Goal: Task Accomplishment & Management: Manage account settings

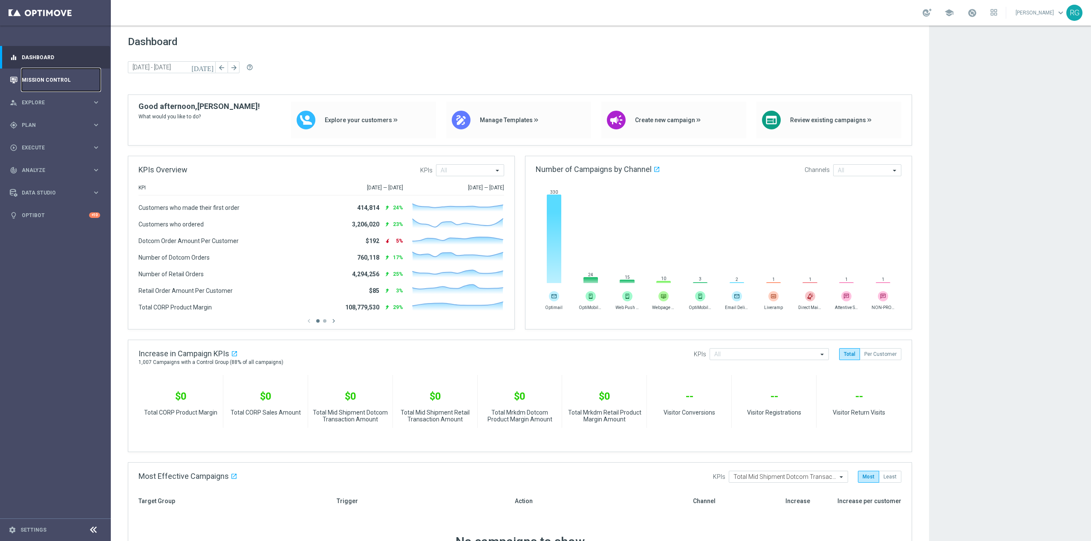
drag, startPoint x: 53, startPoint y: 79, endPoint x: 69, endPoint y: 75, distance: 17.0
click at [53, 79] on link "Mission Control" at bounding box center [61, 80] width 78 height 23
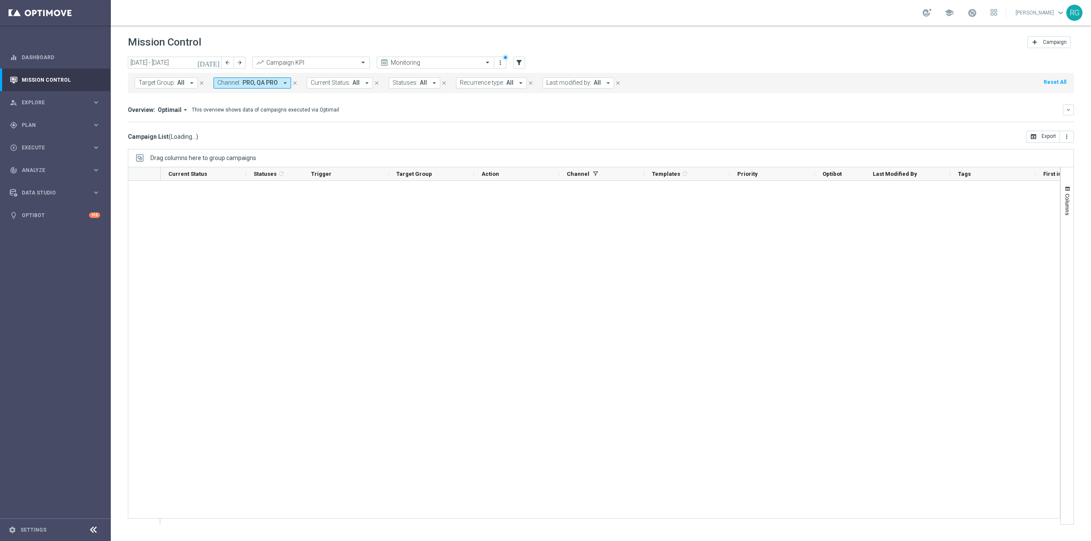
click at [257, 78] on button "Channel: PRO, QA PRO arrow_drop_down" at bounding box center [252, 83] width 78 height 11
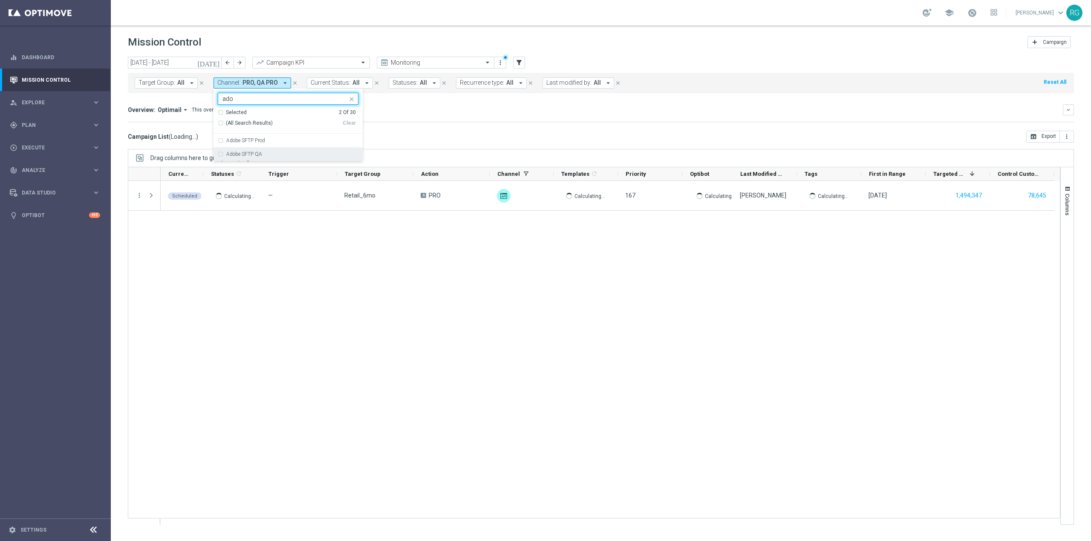
click at [260, 138] on div "Adobe SFTP Prod" at bounding box center [288, 141] width 141 height 14
type input "ado"
drag, startPoint x: 260, startPoint y: 155, endPoint x: 270, endPoint y: 150, distance: 11.1
click at [260, 155] on label "Adobe SFTP QA" at bounding box center [244, 154] width 36 height 5
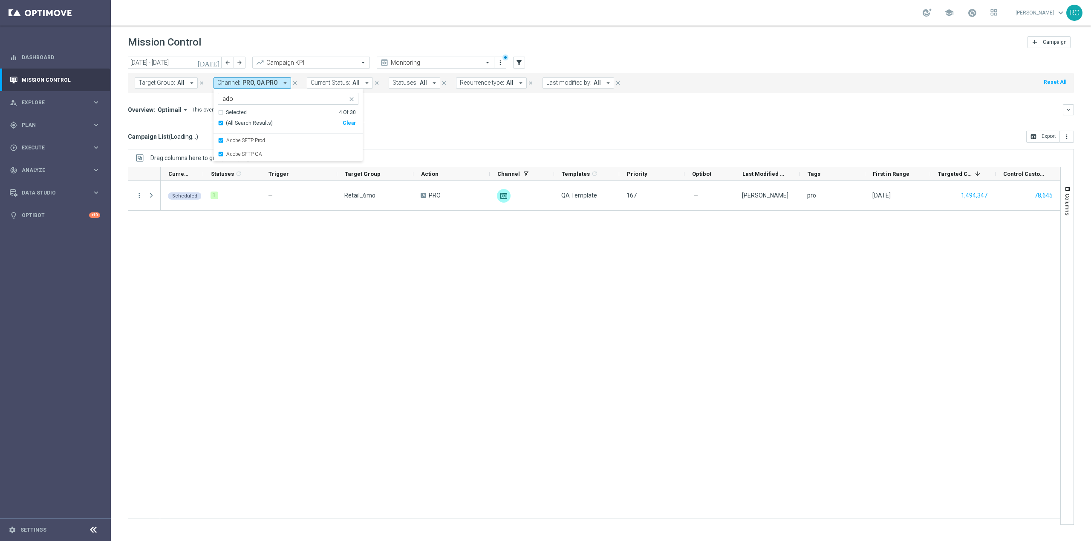
click at [233, 112] on div "Selected" at bounding box center [236, 112] width 21 height 7
click at [240, 100] on mini-dashboard "Overview: Optimail arrow_drop_down This overview shows data of campaigns execut…" at bounding box center [601, 111] width 946 height 37
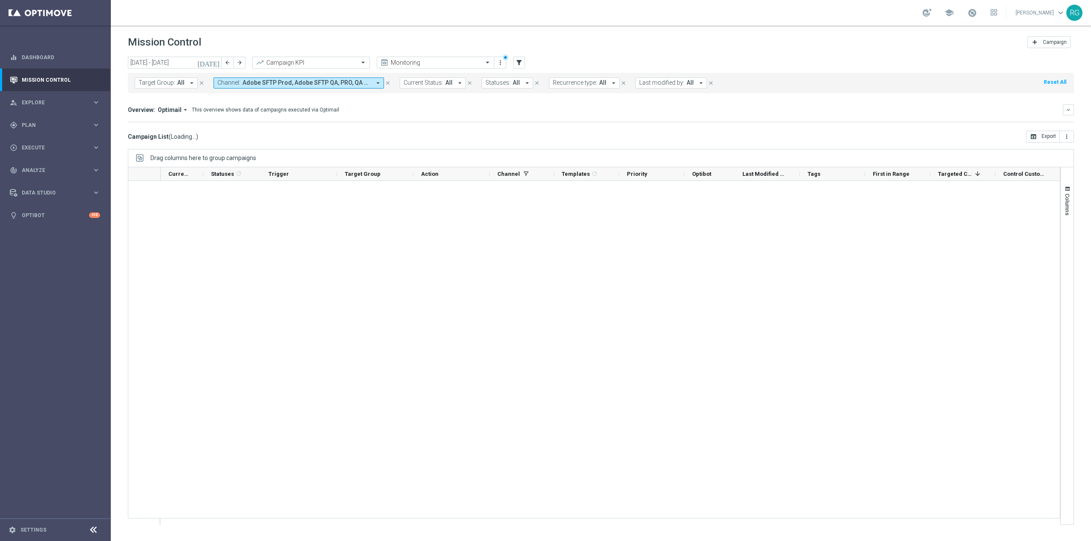
click at [240, 100] on mini-dashboard "Overview: Optimail arrow_drop_down This overview shows data of campaigns execut…" at bounding box center [601, 111] width 946 height 37
click at [239, 85] on button "Channel: Adobe SFTP Prod, Adobe SFTP QA, PRO, QA PRO arrow_drop_down" at bounding box center [298, 83] width 170 height 11
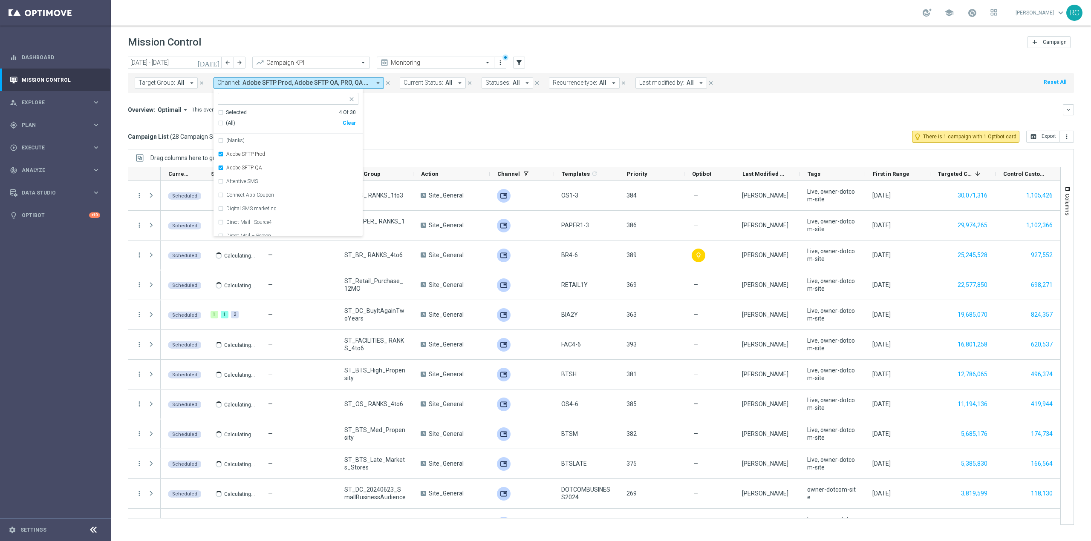
click at [462, 133] on div "Campaign List ( 28 Campaign Series & 109 Campaign Occurrences ) lightbulb_outli…" at bounding box center [601, 137] width 946 height 12
click at [198, 62] on input "01 Sep 2025 - 30 Sep 2025" at bounding box center [175, 63] width 94 height 12
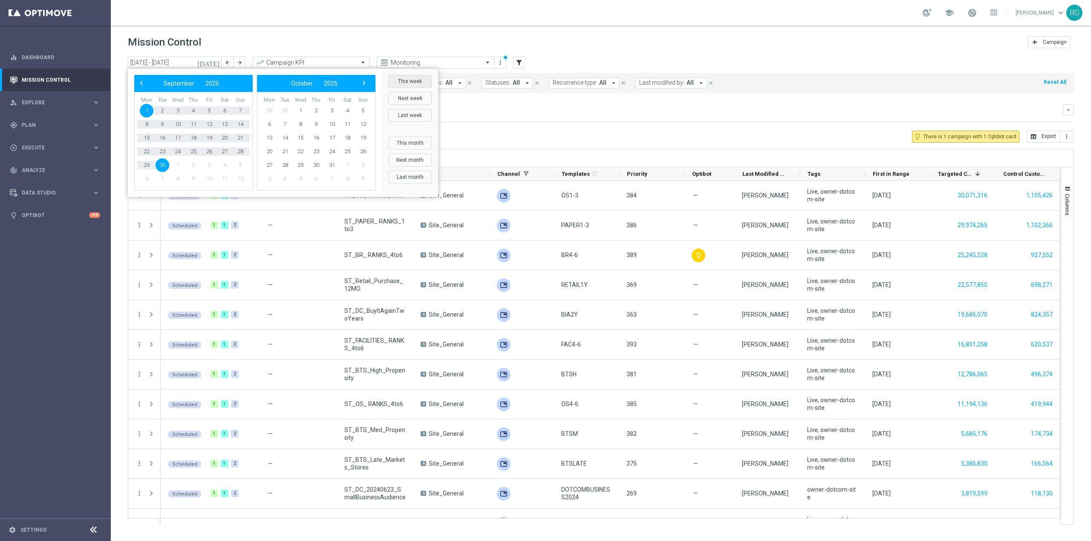
click at [407, 81] on button "This week" at bounding box center [409, 81] width 43 height 13
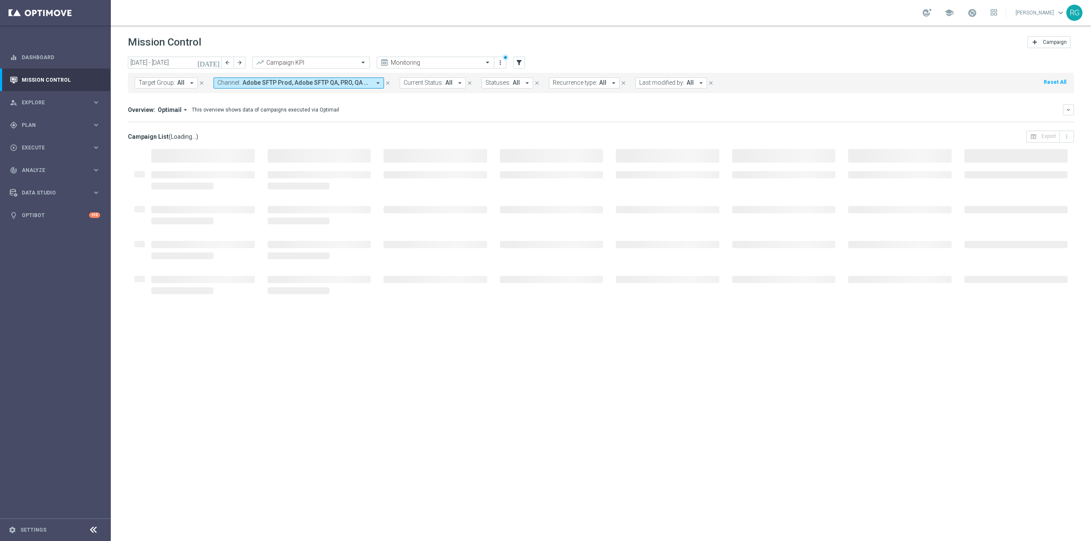
type input "15 Sep 2025 - 21 Sep 2025"
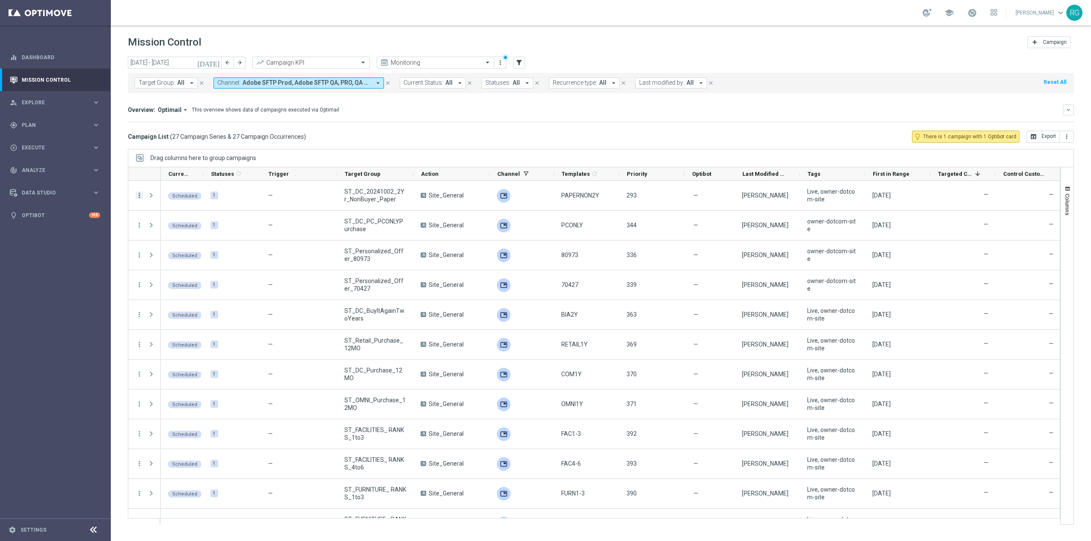
click at [138, 196] on icon "more_vert" at bounding box center [139, 196] width 8 height 8
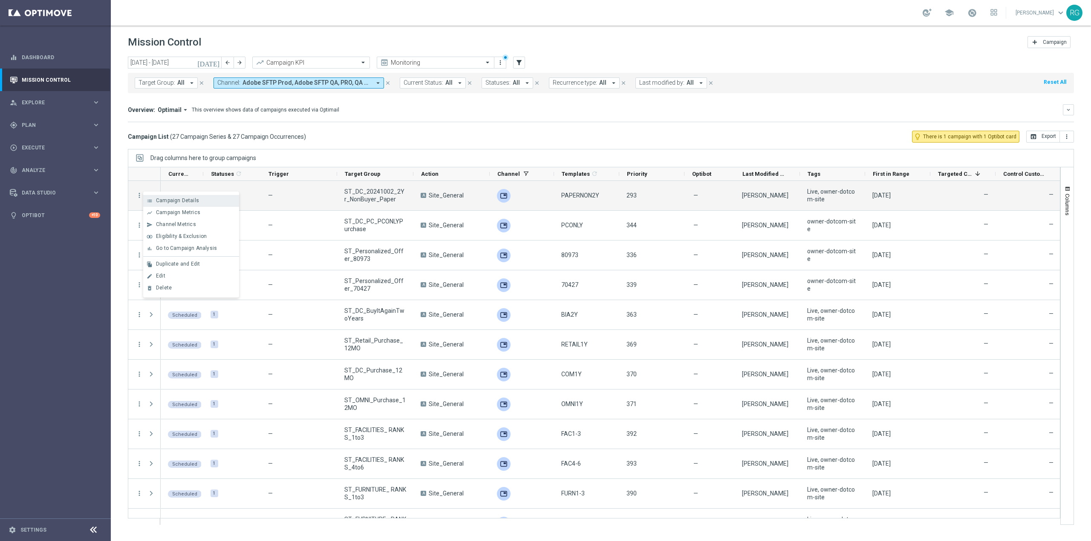
click at [153, 203] on div "list" at bounding box center [149, 201] width 13 height 6
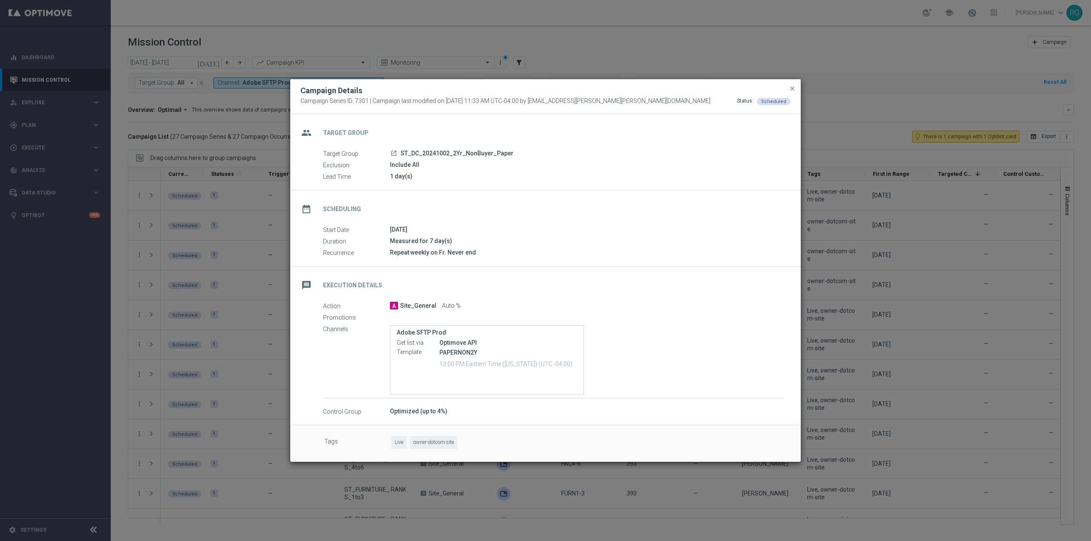
click at [788, 91] on button "close" at bounding box center [792, 88] width 9 height 10
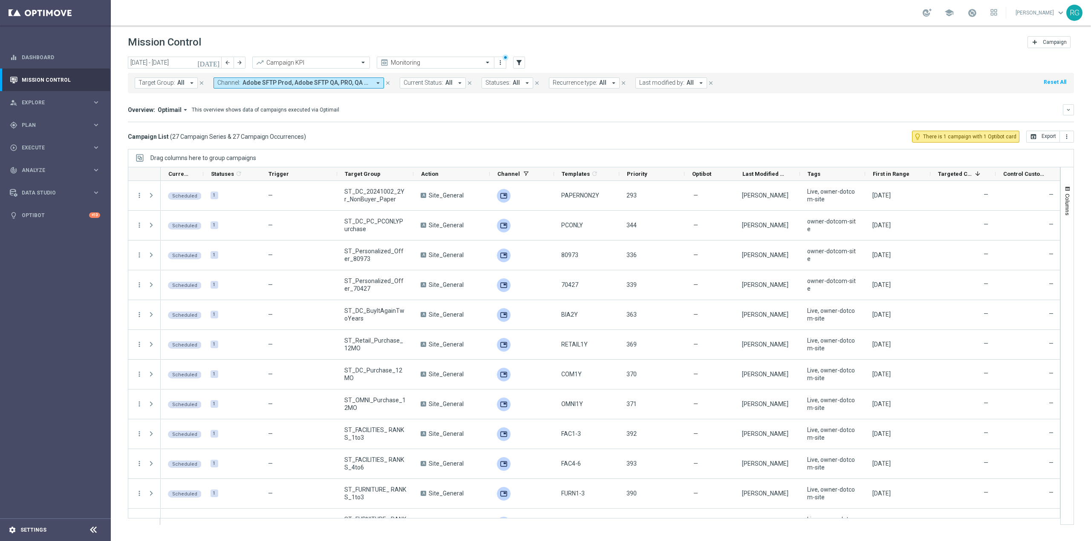
click at [34, 536] on footer "settings Settings" at bounding box center [55, 530] width 111 height 23
drag, startPoint x: 34, startPoint y: 533, endPoint x: 35, endPoint y: 528, distance: 5.2
click at [34, 532] on link "Settings" at bounding box center [33, 530] width 26 height 5
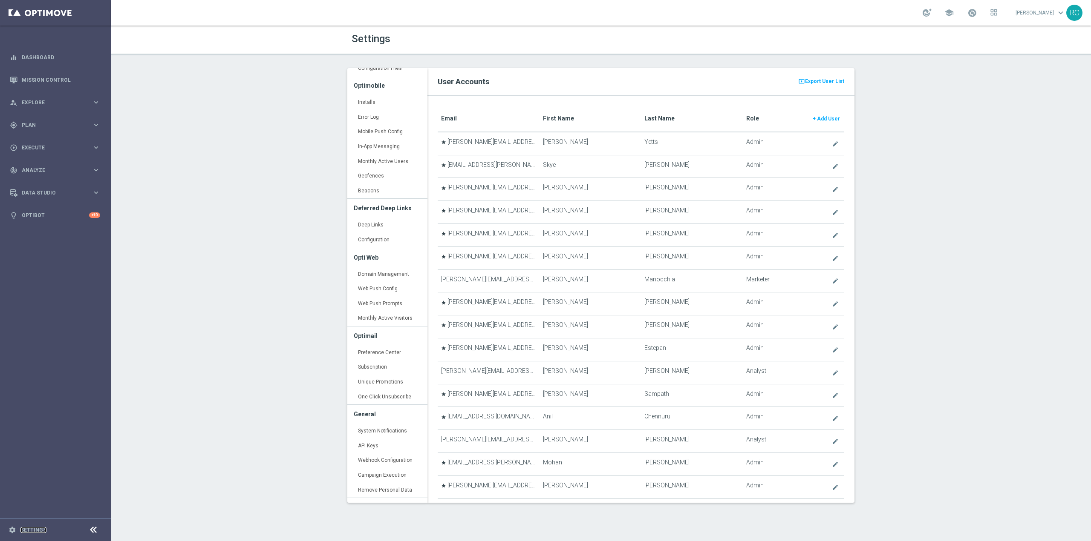
scroll to position [134, 0]
click at [389, 416] on link "Webhook Configuration keyboard_arrow_right" at bounding box center [387, 416] width 80 height 15
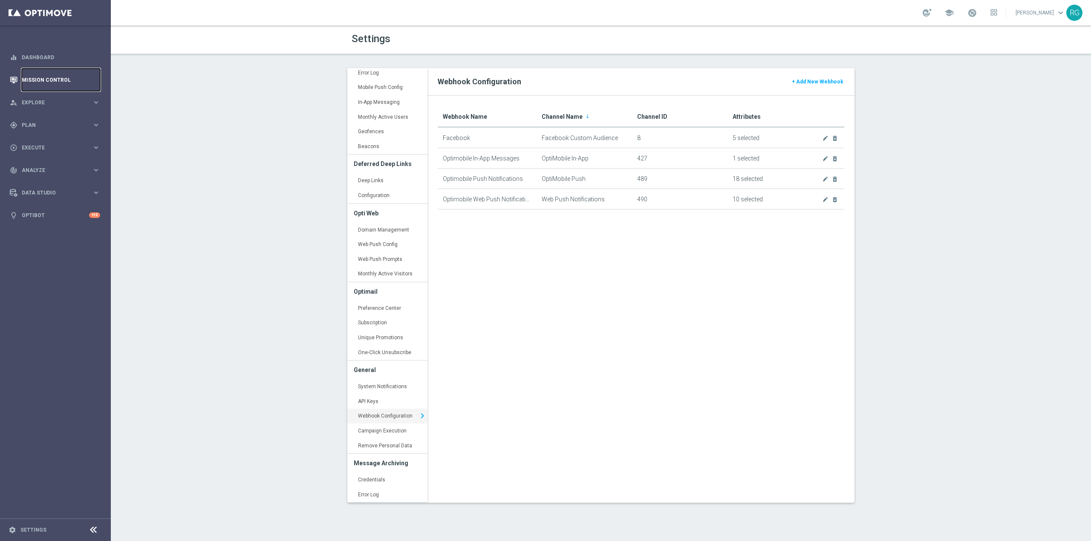
click at [58, 84] on link "Mission Control" at bounding box center [61, 80] width 78 height 23
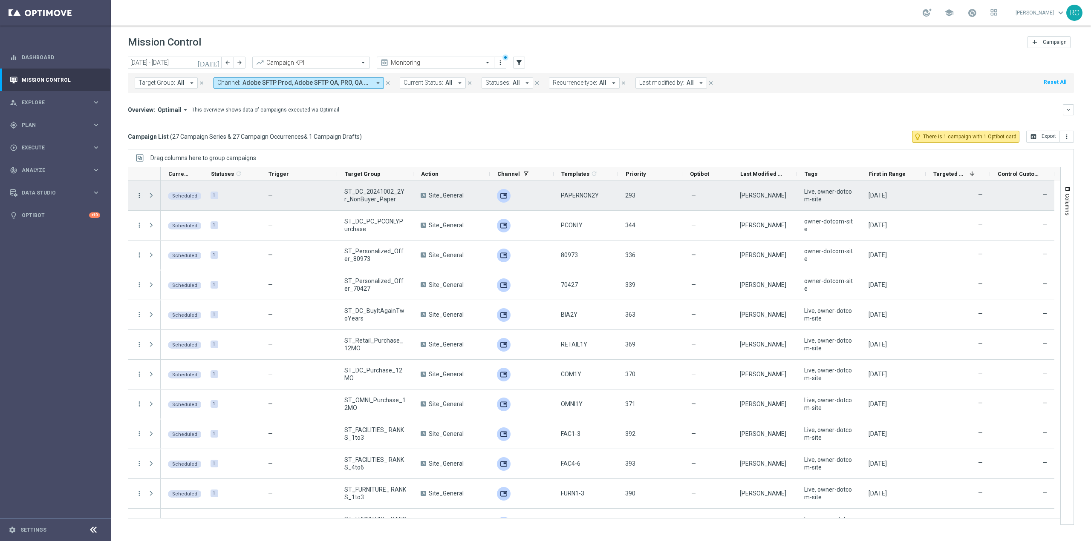
click at [141, 194] on icon "more_vert" at bounding box center [139, 196] width 8 height 8
click at [153, 203] on div "list" at bounding box center [149, 201] width 13 height 6
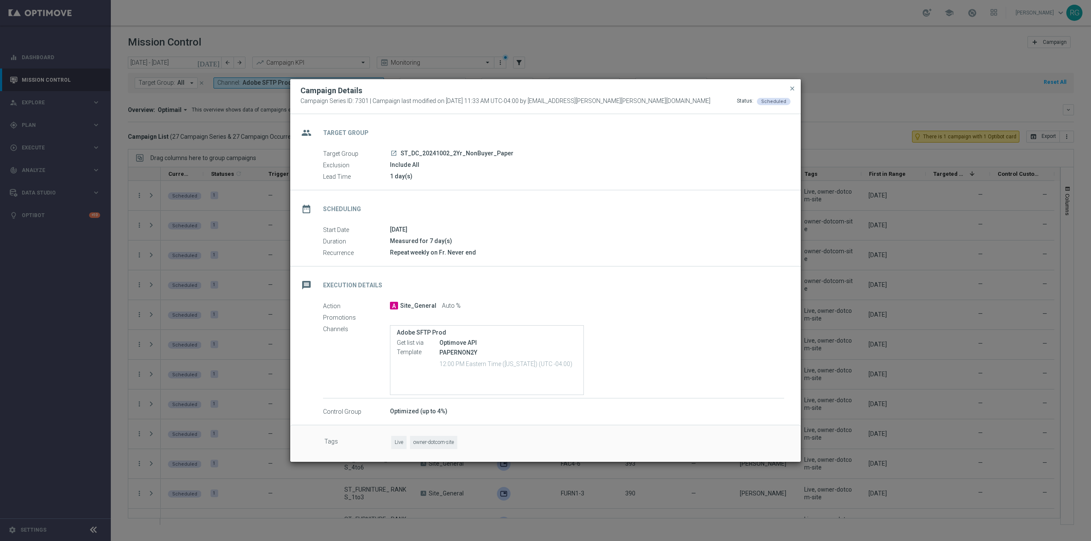
drag, startPoint x: 477, startPoint y: 344, endPoint x: 420, endPoint y: 340, distance: 56.4
click at [420, 340] on div "Get list via Optimove API" at bounding box center [487, 343] width 180 height 9
click at [791, 90] on span "close" at bounding box center [791, 88] width 7 height 7
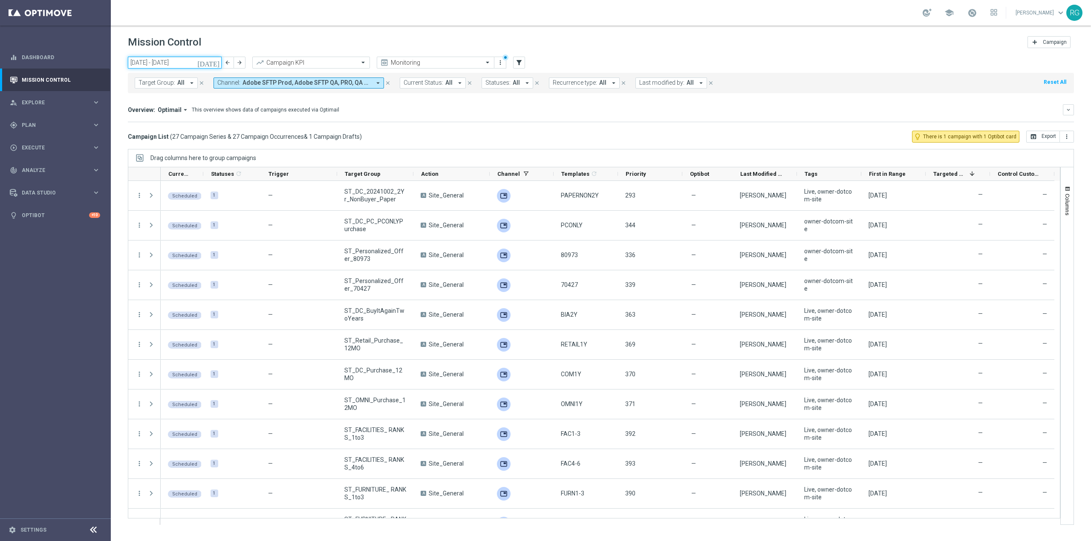
click at [185, 58] on input "15 Sep 2025 - 21 Sep 2025" at bounding box center [175, 63] width 94 height 12
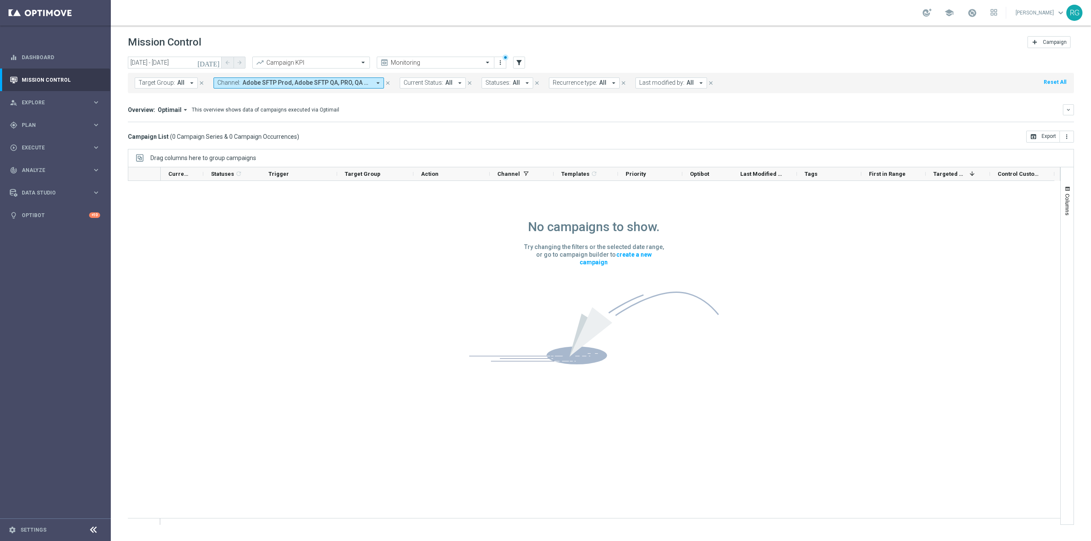
click at [217, 65] on icon "today" at bounding box center [208, 63] width 23 height 8
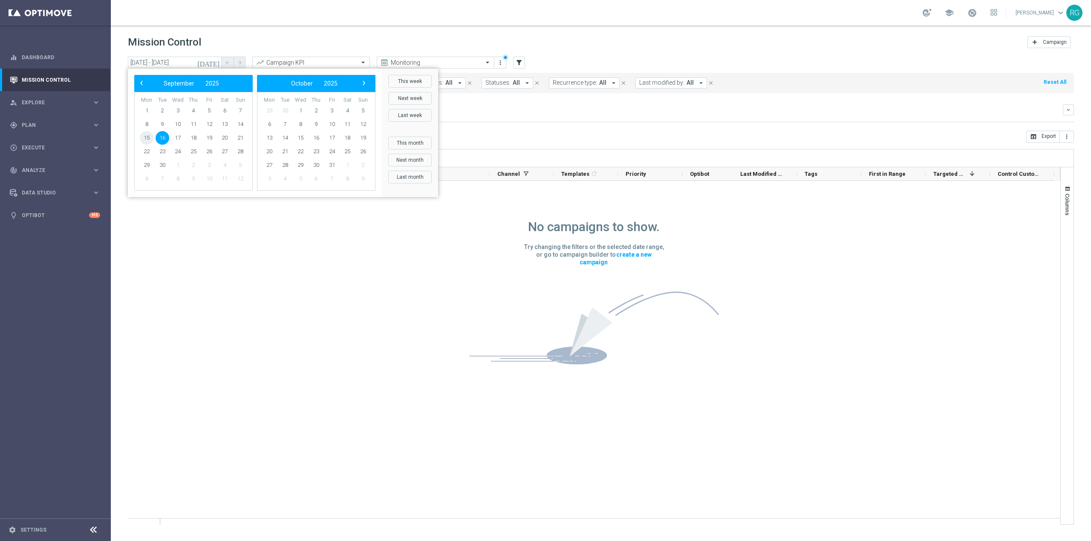
click at [147, 140] on span "15" at bounding box center [147, 138] width 14 height 14
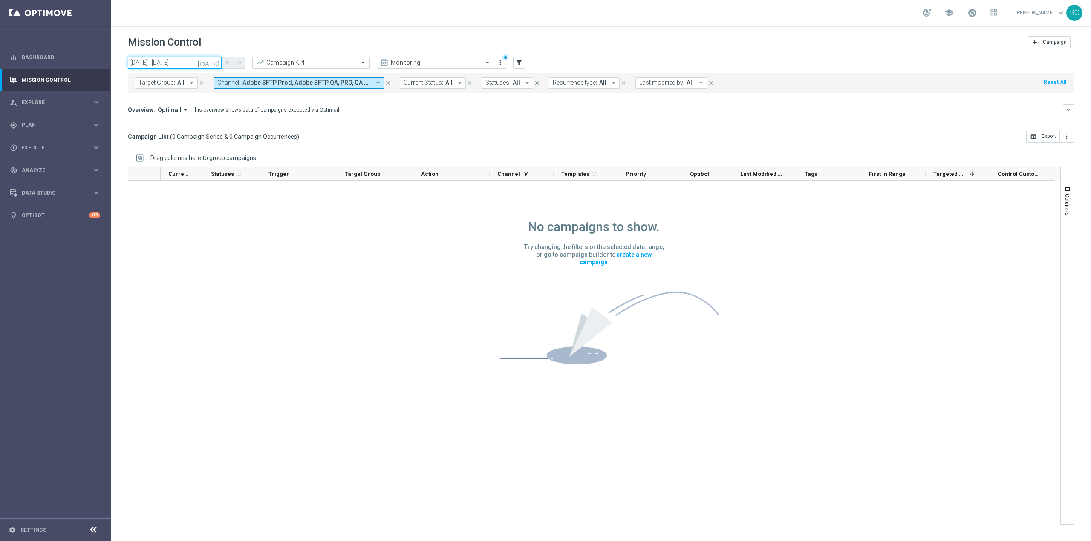
click at [203, 61] on input "15 Sep 2025 - 15 Sep 2025" at bounding box center [175, 63] width 94 height 12
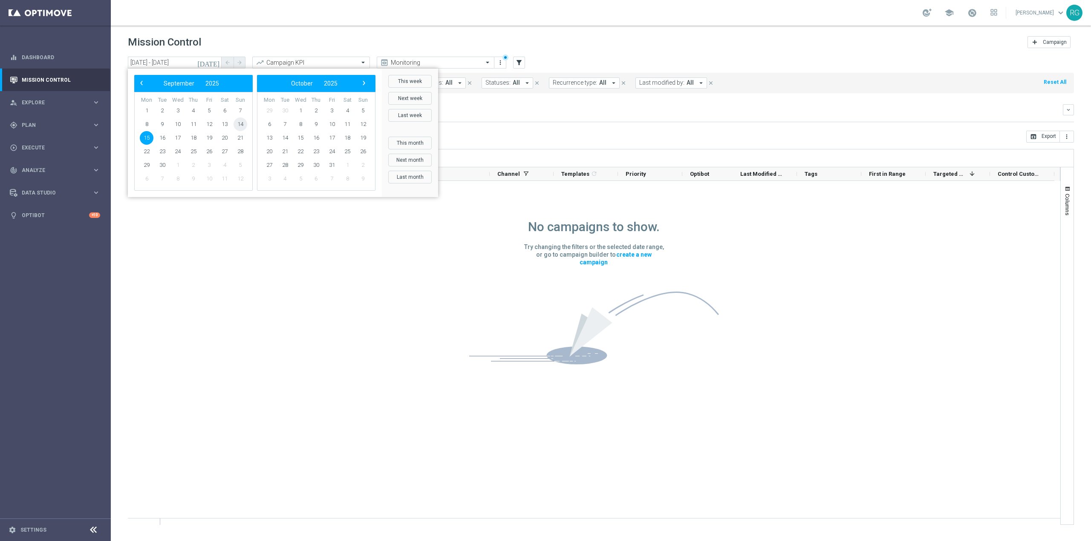
click at [239, 124] on span "14" at bounding box center [240, 125] width 14 height 14
type input "14 Sep 2025 - 14 Sep 2025"
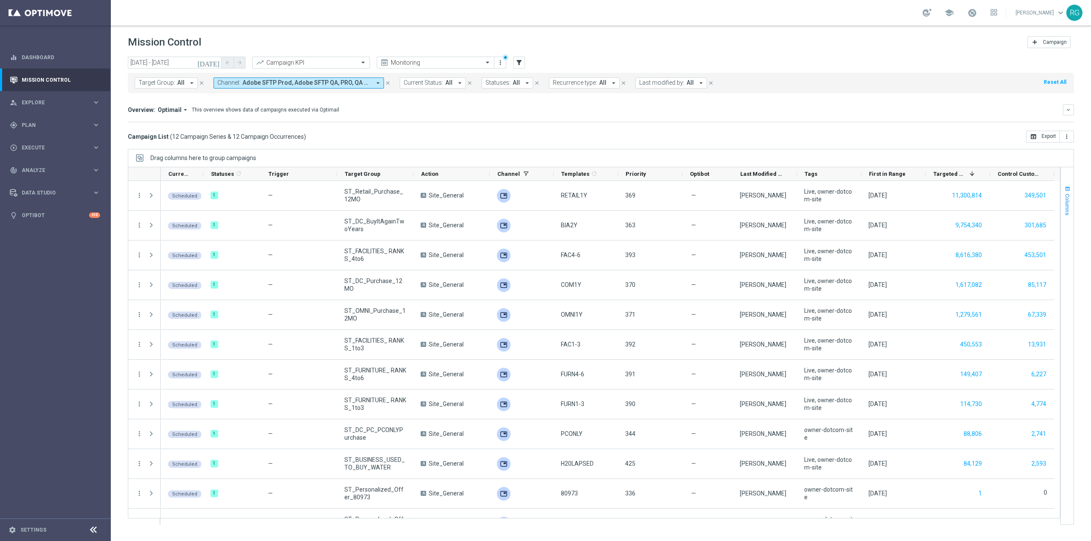
click at [1068, 198] on span "Columns" at bounding box center [1067, 205] width 7 height 22
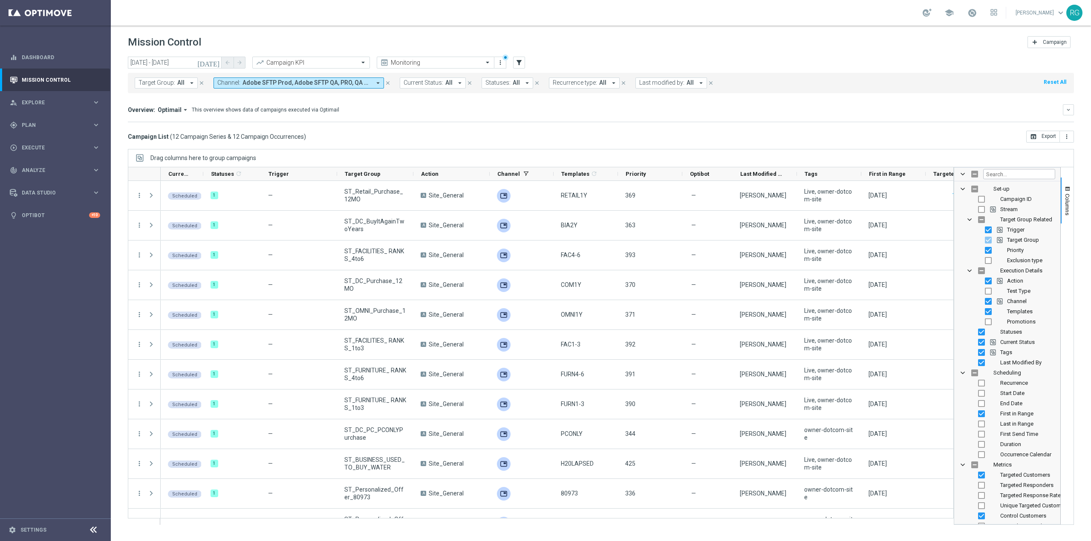
click at [1015, 196] on div "Campaign ID" at bounding box center [1013, 199] width 84 height 10
click at [981, 200] on input "Press SPACE to toggle visibility (hidden)" at bounding box center [981, 199] width 7 height 7
checkbox input "true"
click at [1069, 202] on span "Columns" at bounding box center [1067, 205] width 7 height 22
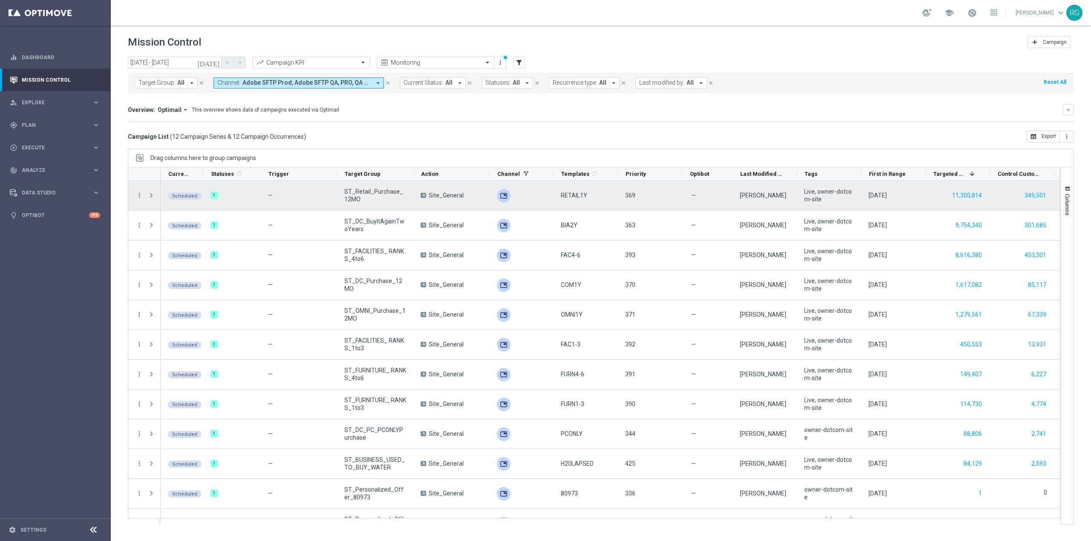
click at [150, 194] on span "Press SPACE to select this row." at bounding box center [151, 195] width 8 height 7
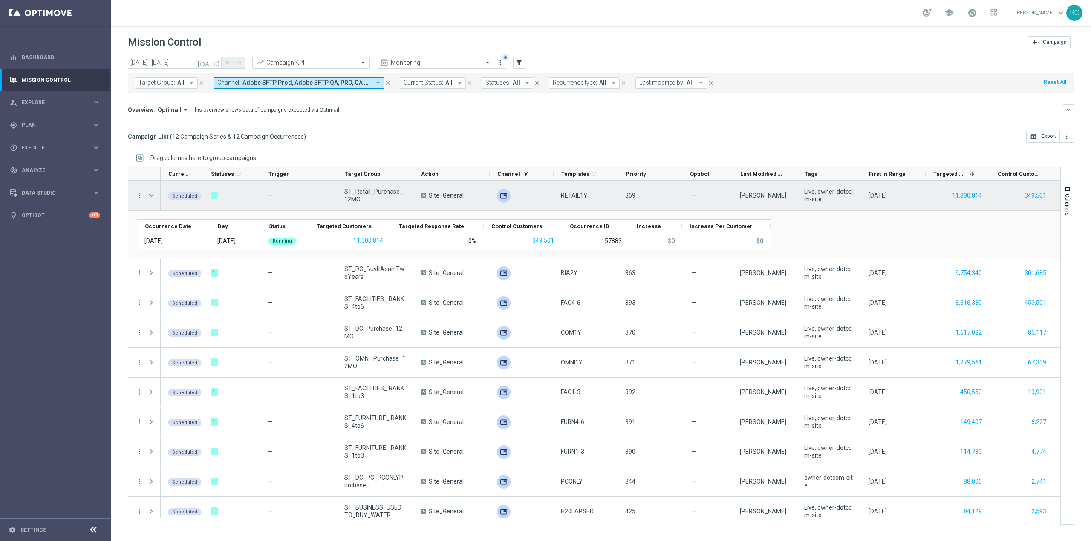
click at [150, 194] on span "Press SPACE to select this row." at bounding box center [151, 195] width 8 height 7
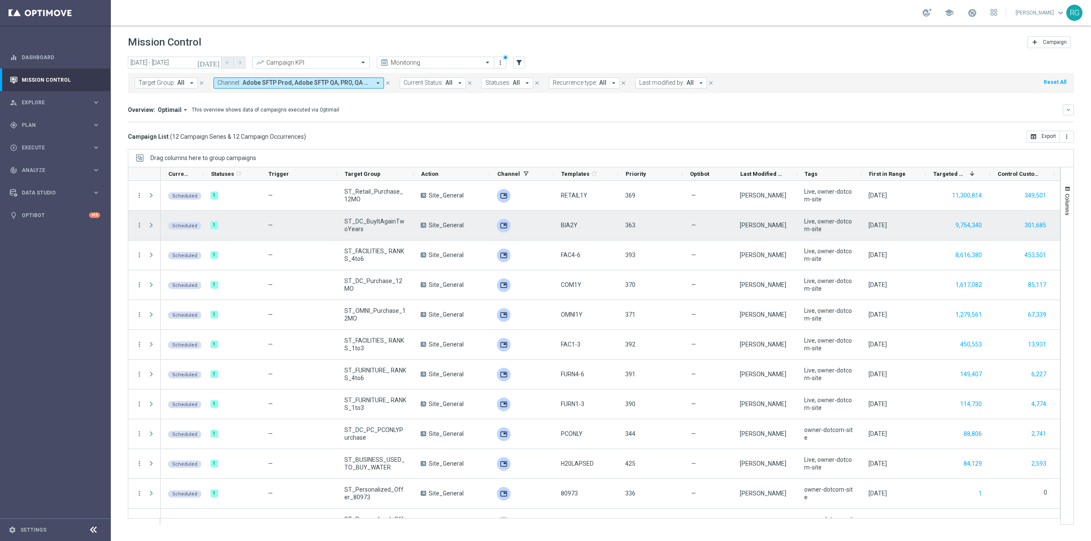
click at [149, 224] on span "Press SPACE to select this row." at bounding box center [151, 225] width 8 height 7
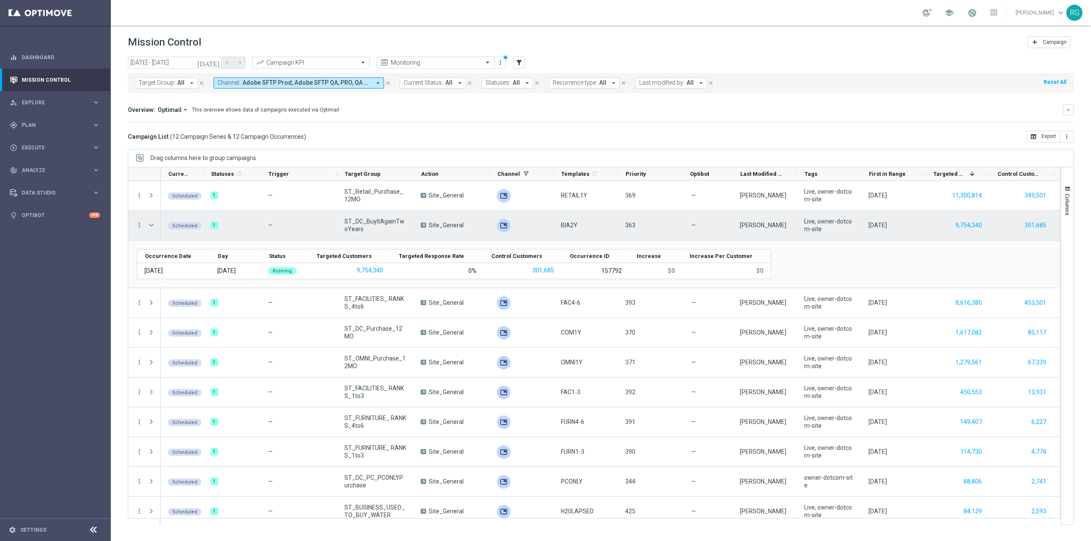
click at [149, 224] on span "Press SPACE to select this row." at bounding box center [151, 225] width 8 height 7
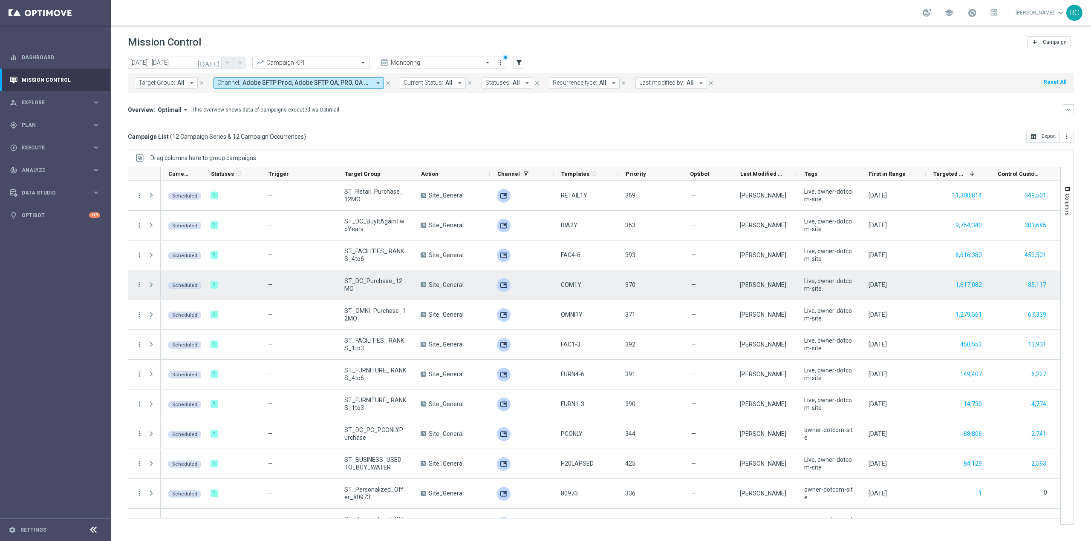
scroll to position [20, 0]
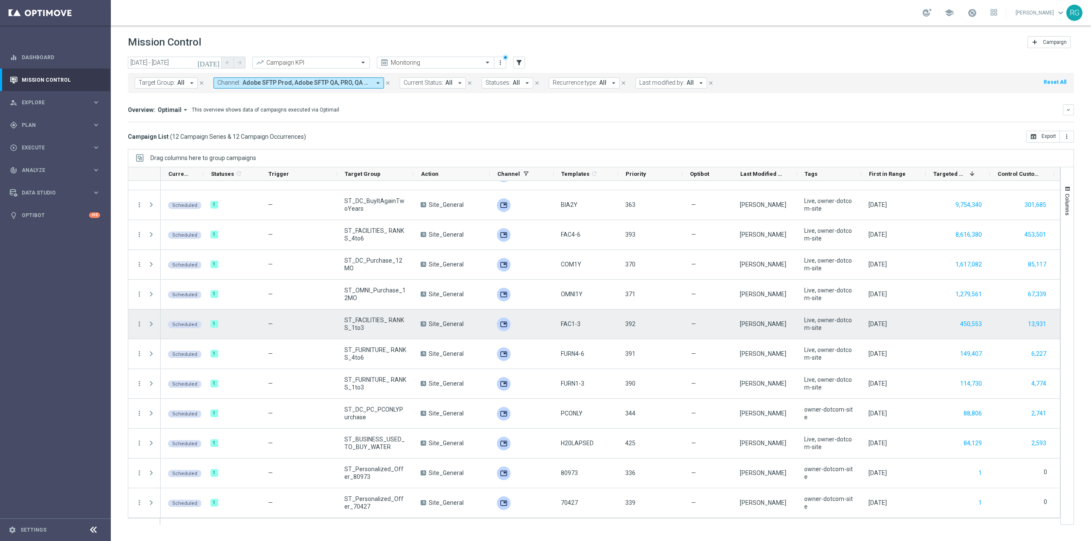
click at [151, 324] on span "Press SPACE to select this row." at bounding box center [151, 324] width 8 height 7
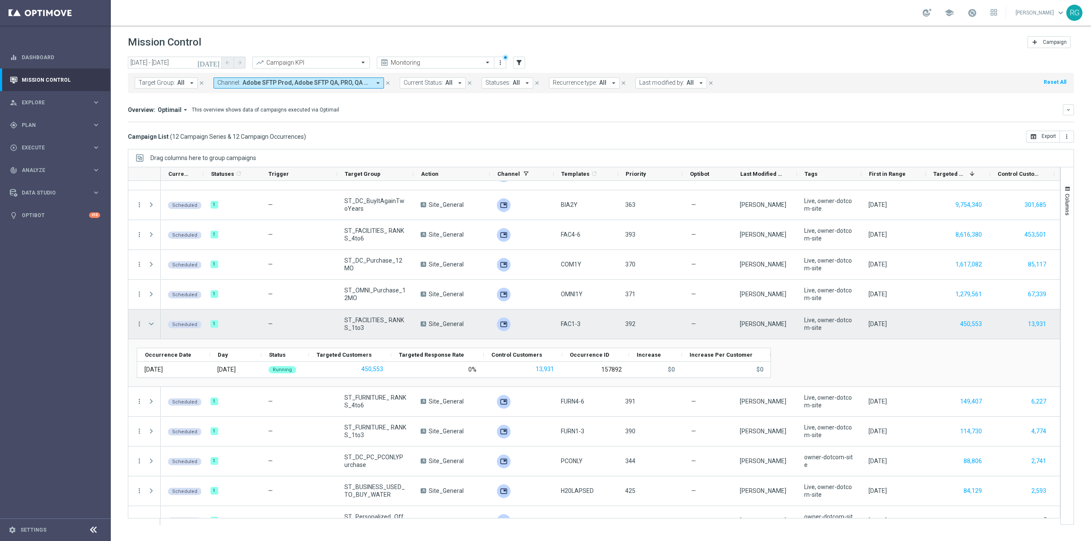
click at [151, 323] on span "Press SPACE to select this row." at bounding box center [151, 324] width 8 height 7
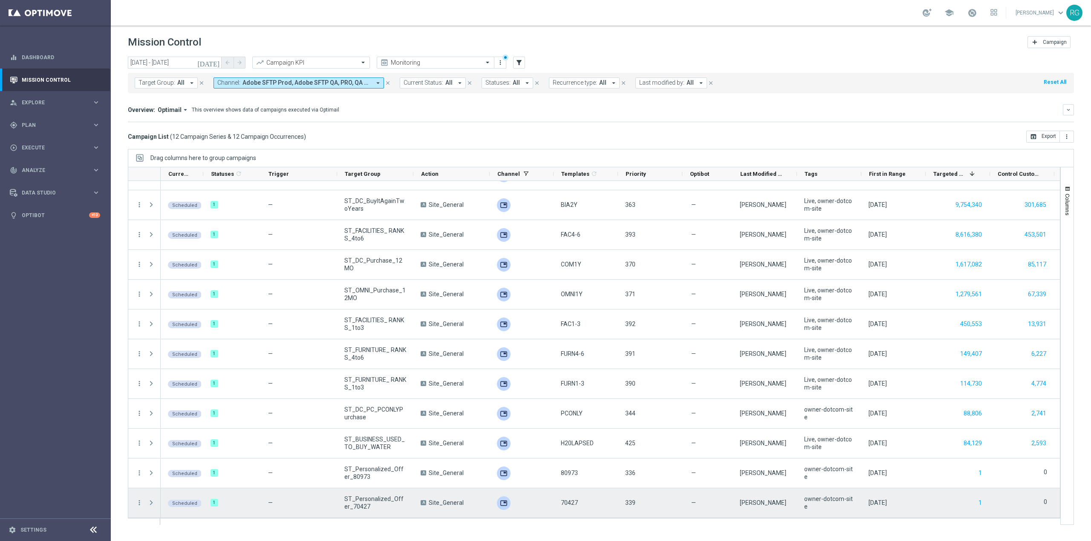
click at [151, 501] on span "Press SPACE to select this row." at bounding box center [151, 503] width 8 height 7
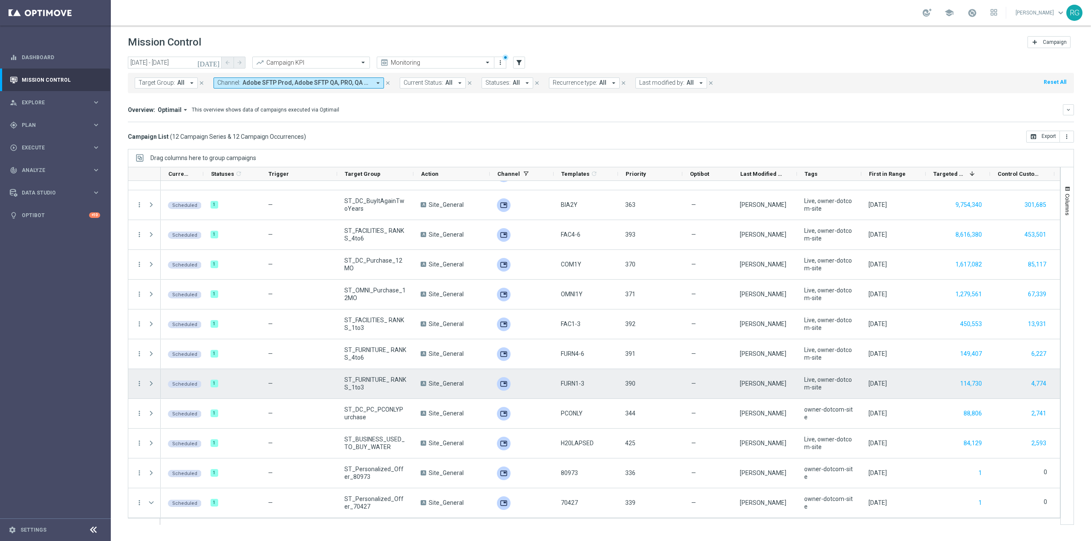
scroll to position [68, 0]
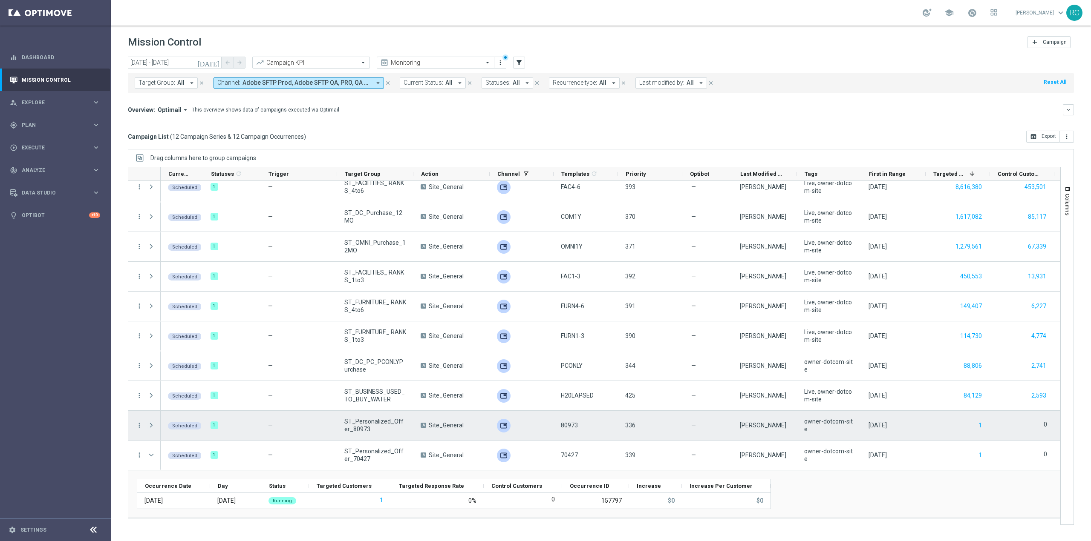
click at [152, 423] on span "Press SPACE to select this row." at bounding box center [151, 425] width 8 height 7
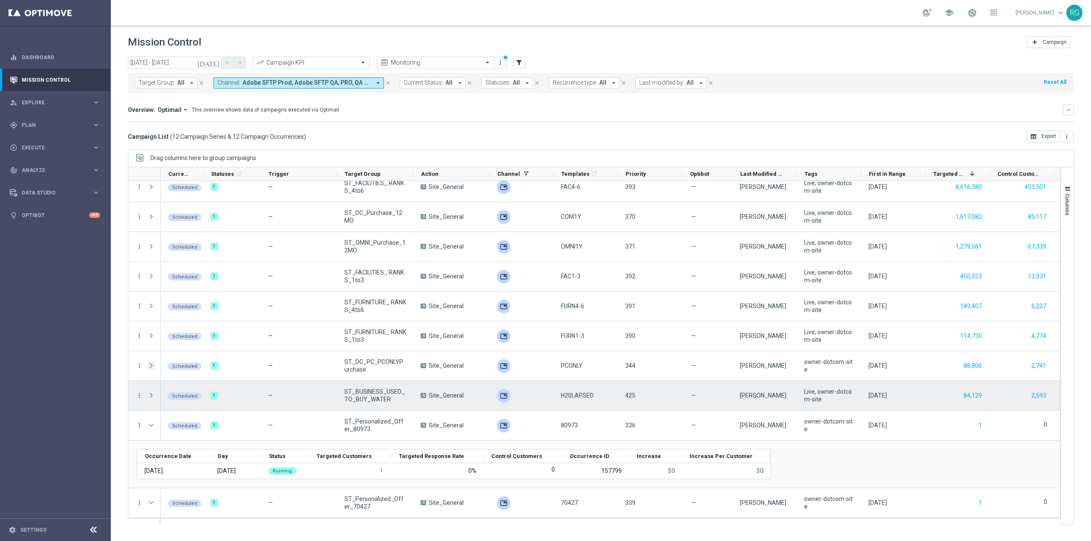
click at [149, 395] on span "Press SPACE to select this row." at bounding box center [151, 395] width 8 height 7
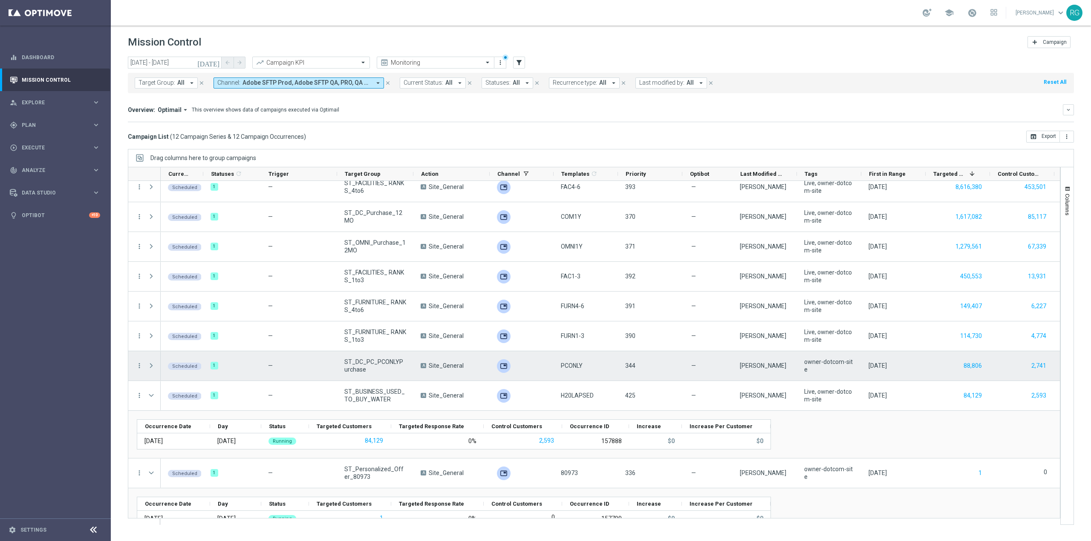
click at [150, 364] on span "Press SPACE to select this row." at bounding box center [151, 366] width 8 height 7
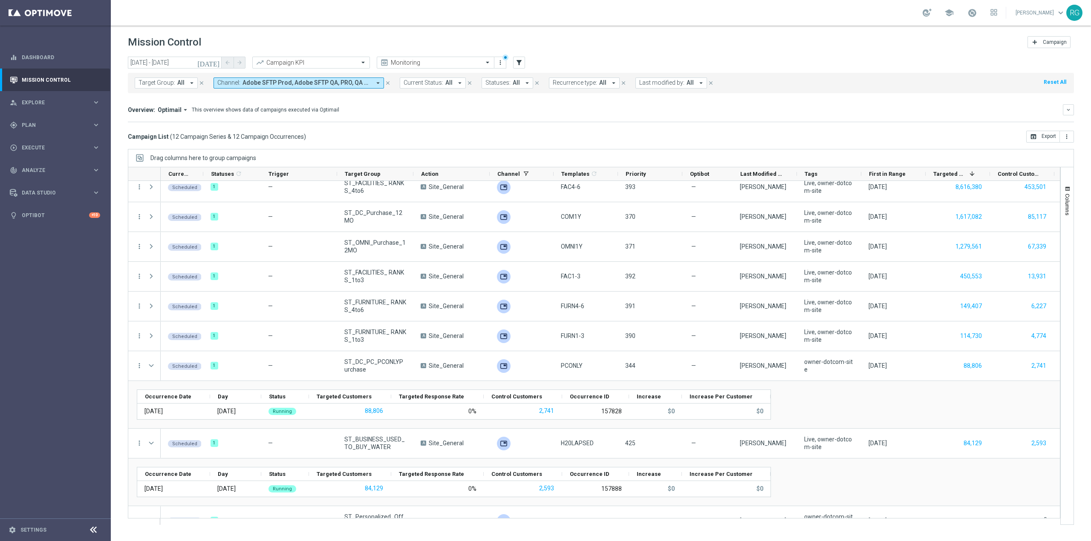
scroll to position [211, 0]
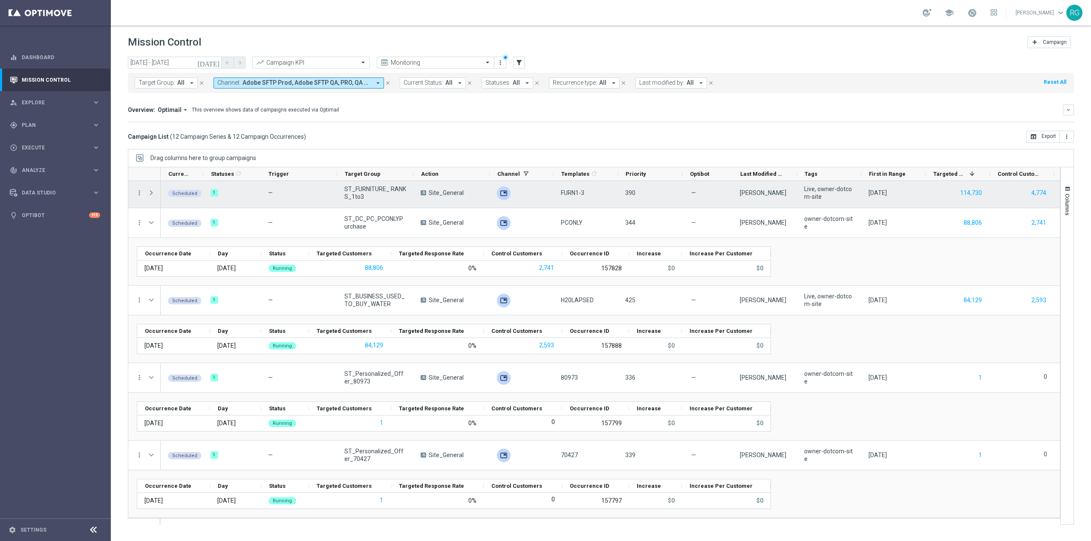
click at [153, 193] on span "Press SPACE to select this row." at bounding box center [151, 193] width 8 height 7
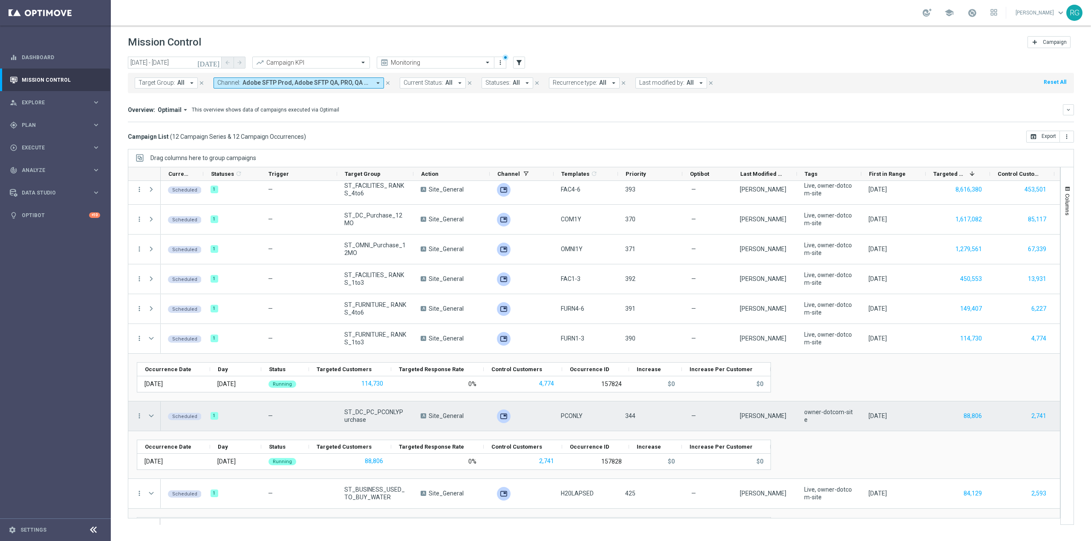
scroll to position [41, 0]
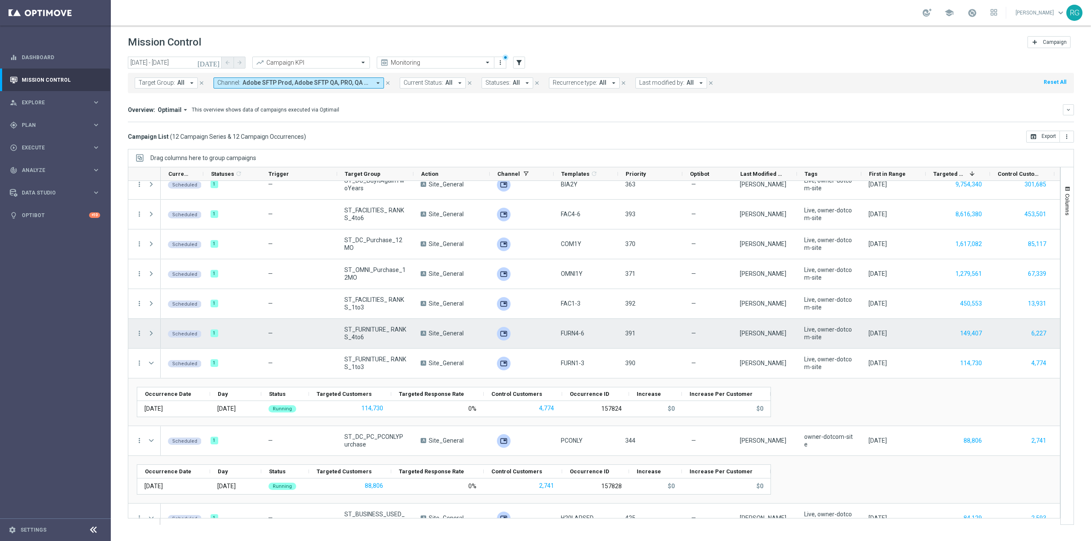
click at [150, 333] on span "Press SPACE to select this row." at bounding box center [151, 333] width 8 height 7
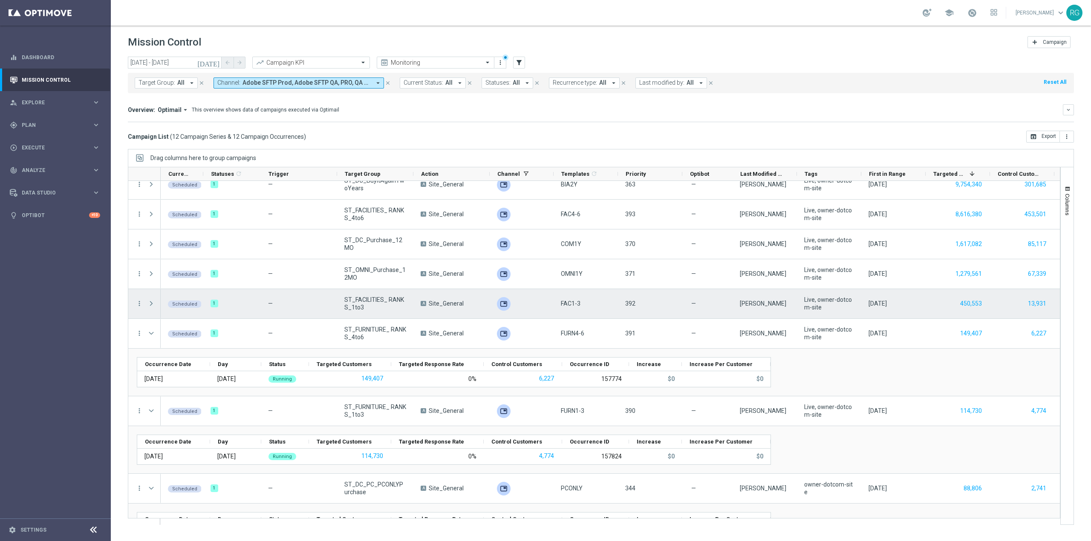
click at [151, 303] on span "Press SPACE to select this row." at bounding box center [151, 303] width 8 height 7
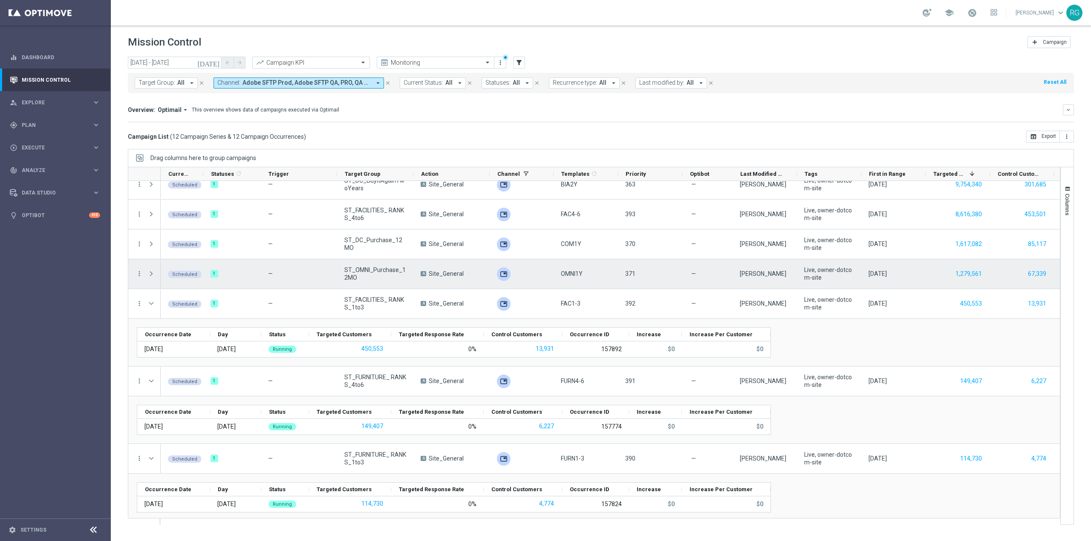
click at [149, 271] on span "Press SPACE to select this row." at bounding box center [151, 273] width 8 height 7
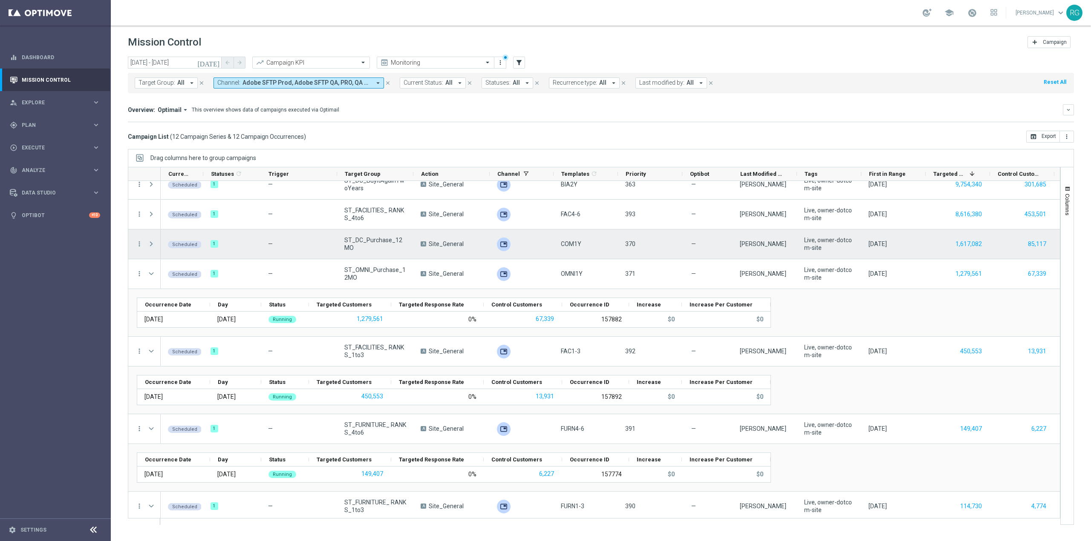
click at [151, 241] on span "Press SPACE to select this row." at bounding box center [151, 244] width 8 height 7
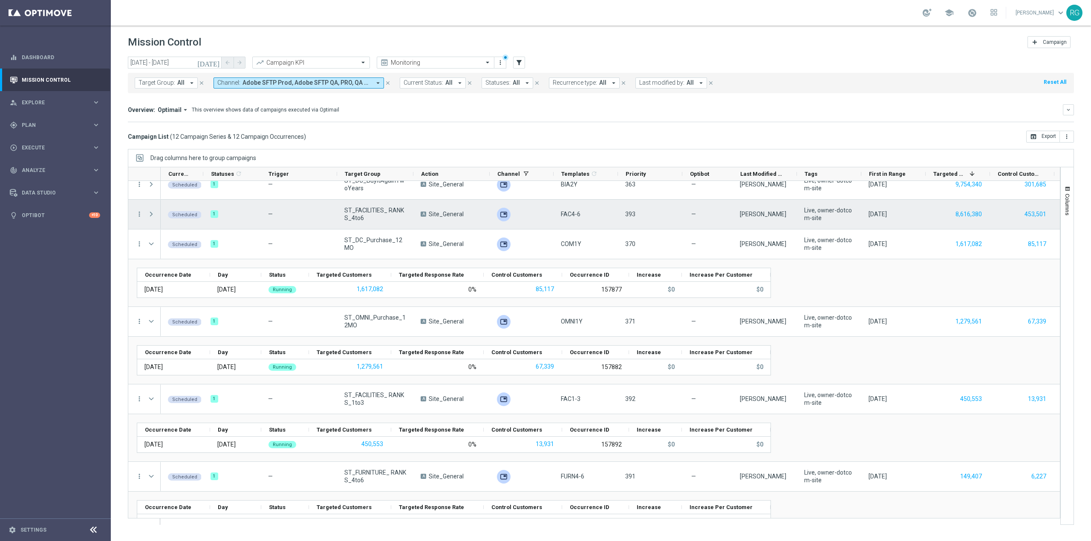
click at [153, 214] on span "Press SPACE to select this row." at bounding box center [151, 214] width 8 height 7
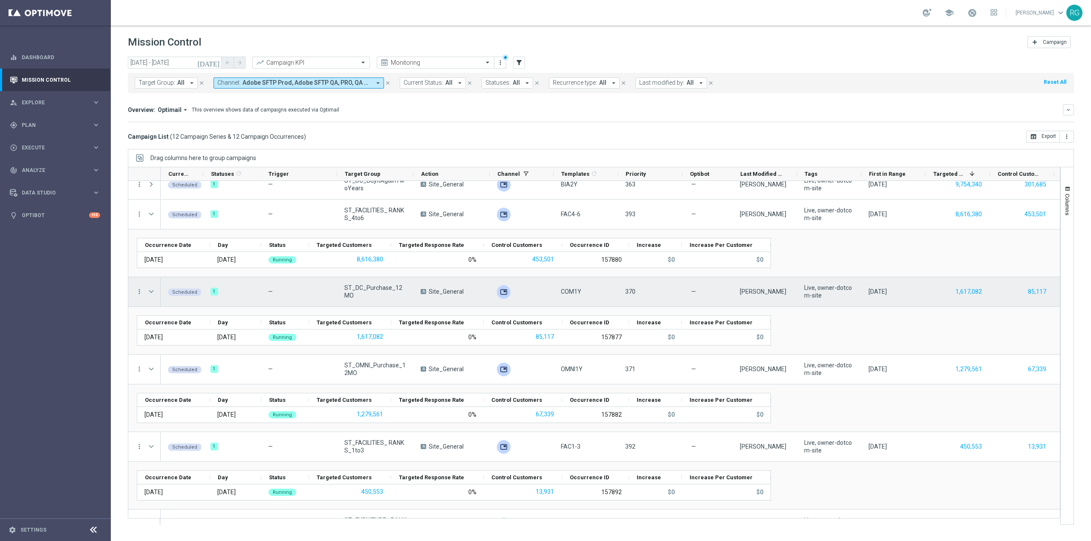
scroll to position [0, 0]
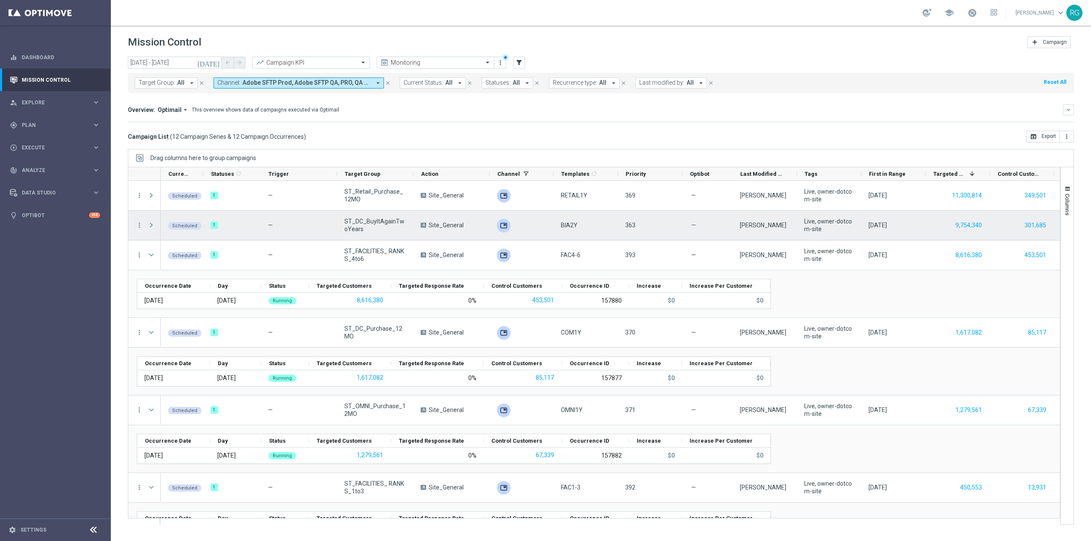
click at [151, 224] on span "Press SPACE to select this row." at bounding box center [151, 225] width 8 height 7
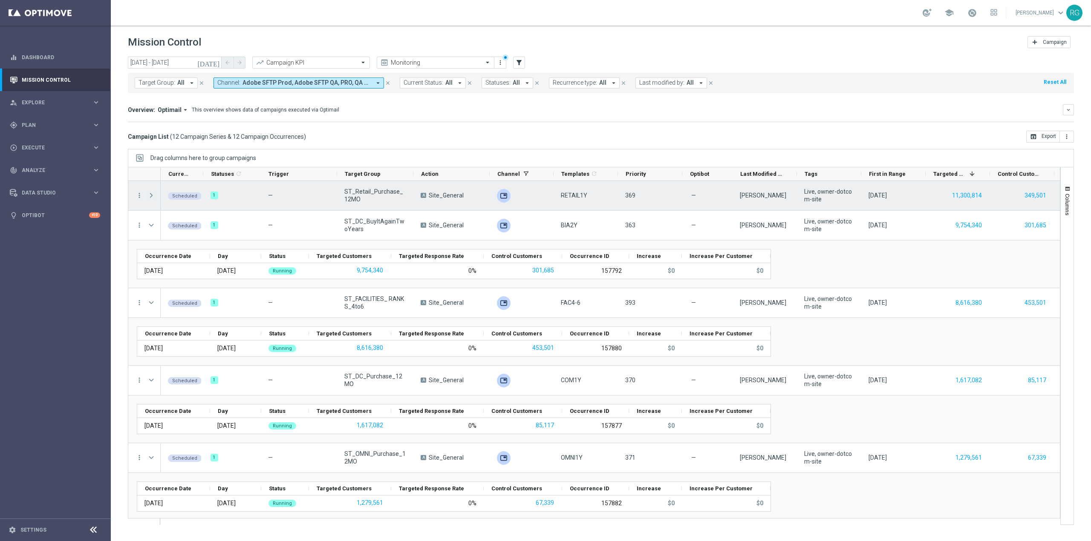
click at [151, 194] on span "Press SPACE to select this row." at bounding box center [151, 195] width 8 height 7
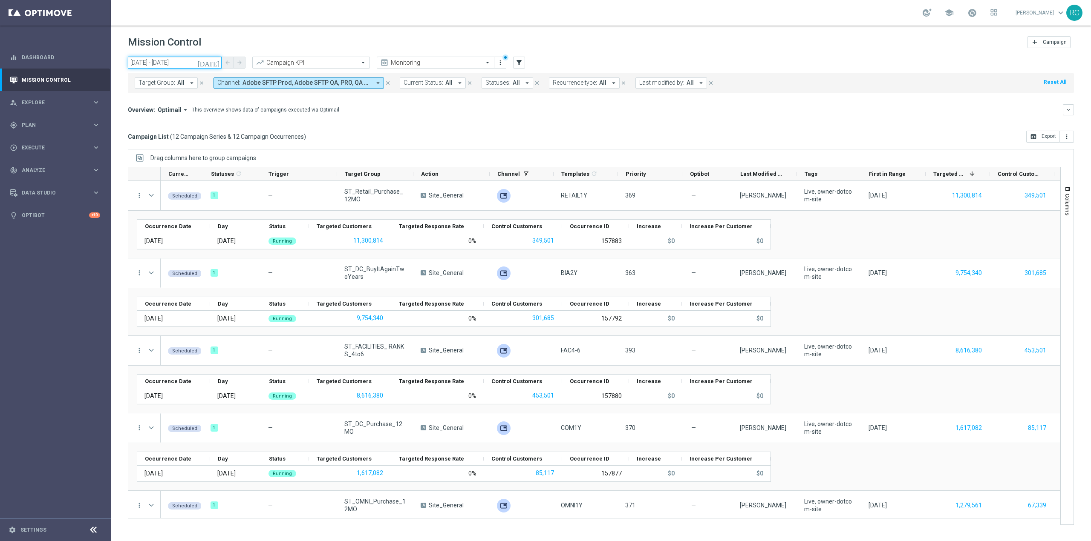
click at [187, 64] on input "14 Sep 2025 - 14 Sep 2025" at bounding box center [175, 63] width 94 height 12
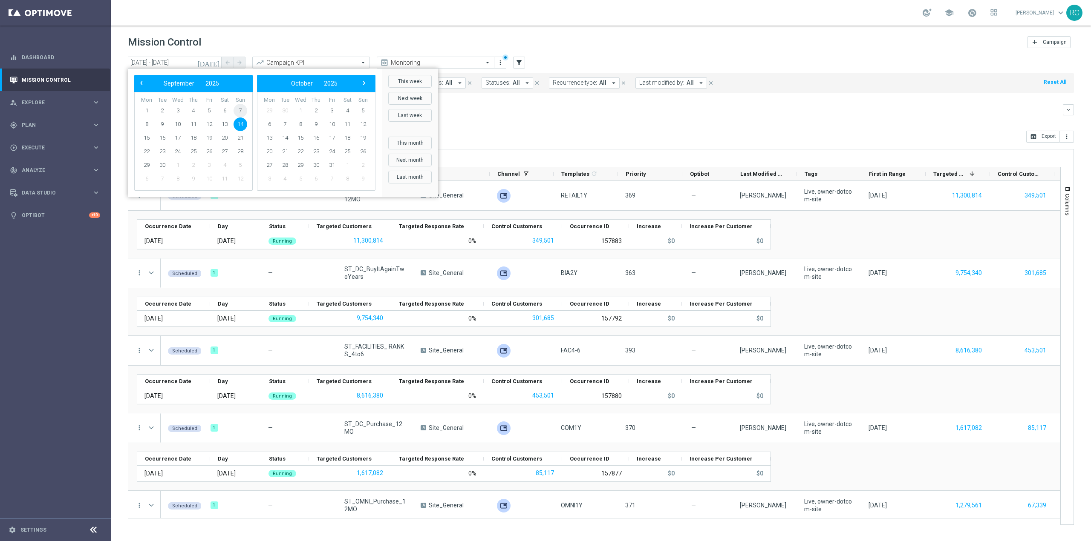
click at [244, 114] on span "7" at bounding box center [240, 111] width 14 height 14
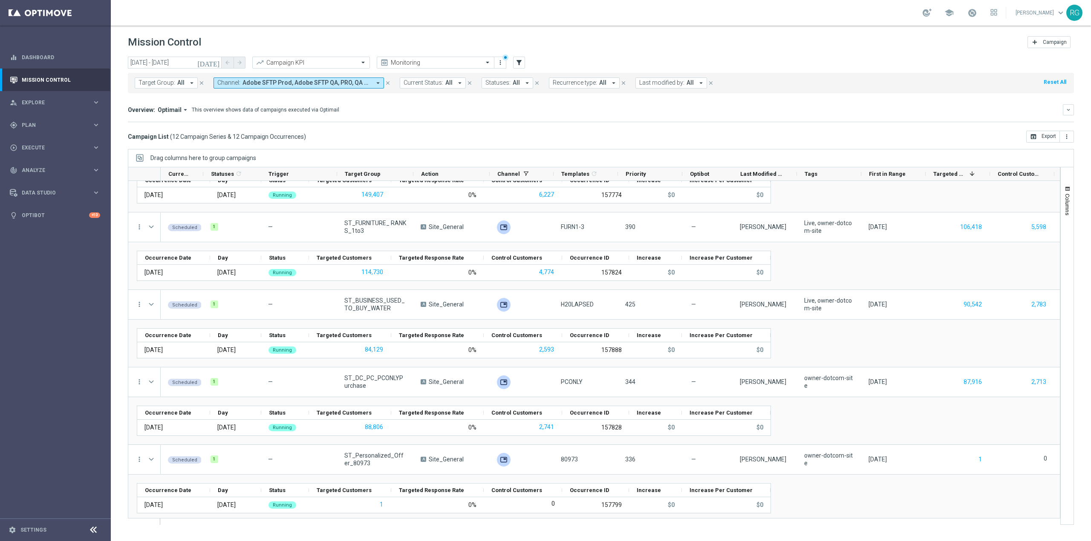
scroll to position [593, 0]
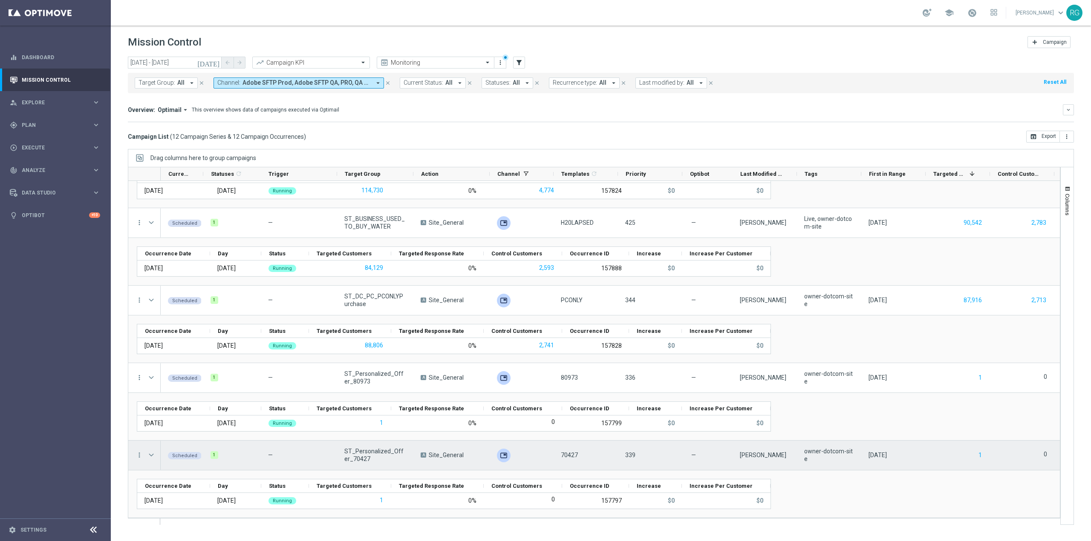
click at [151, 453] on span at bounding box center [151, 455] width 8 height 7
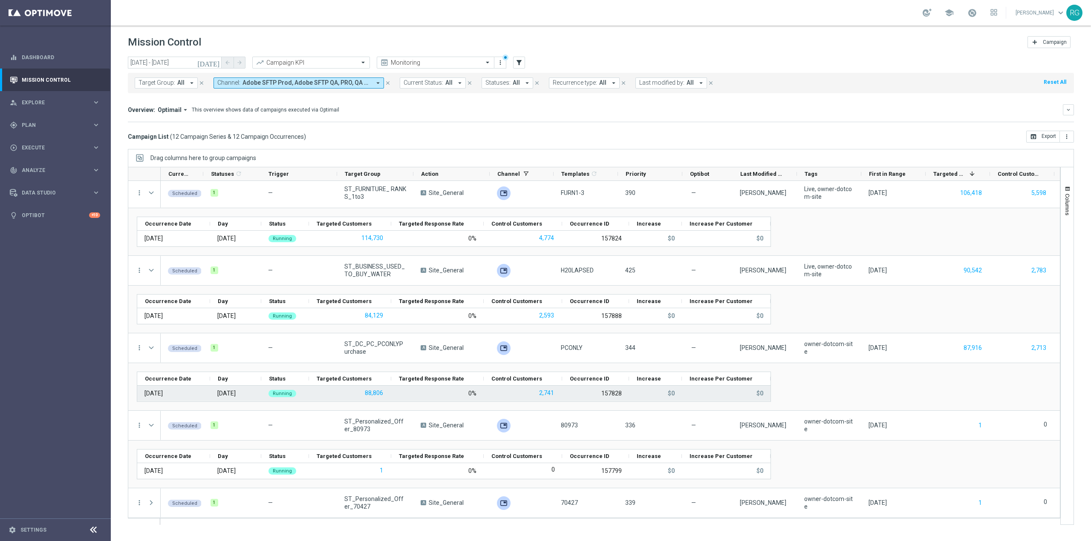
scroll to position [545, 0]
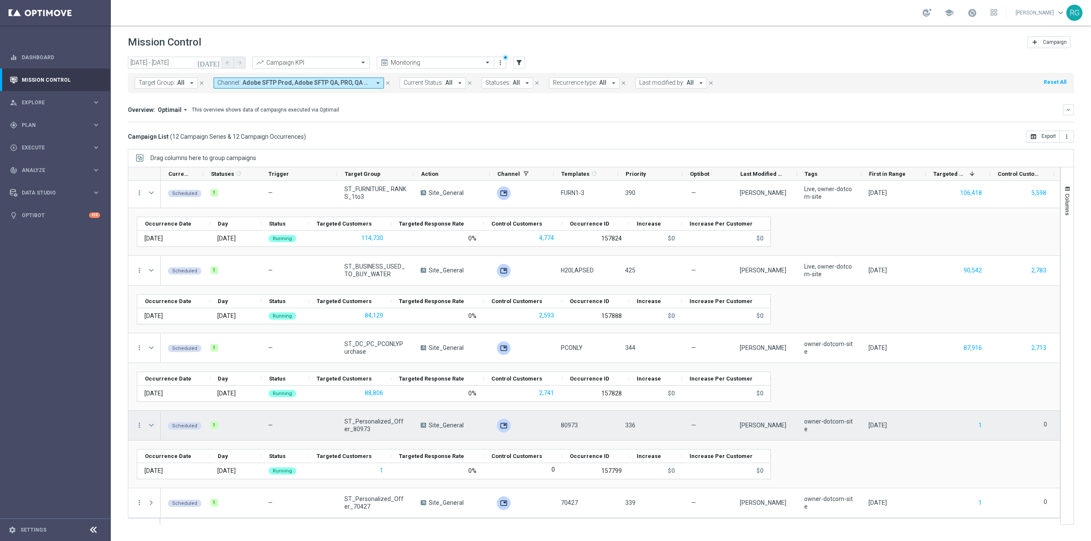
click at [151, 425] on span at bounding box center [151, 425] width 8 height 7
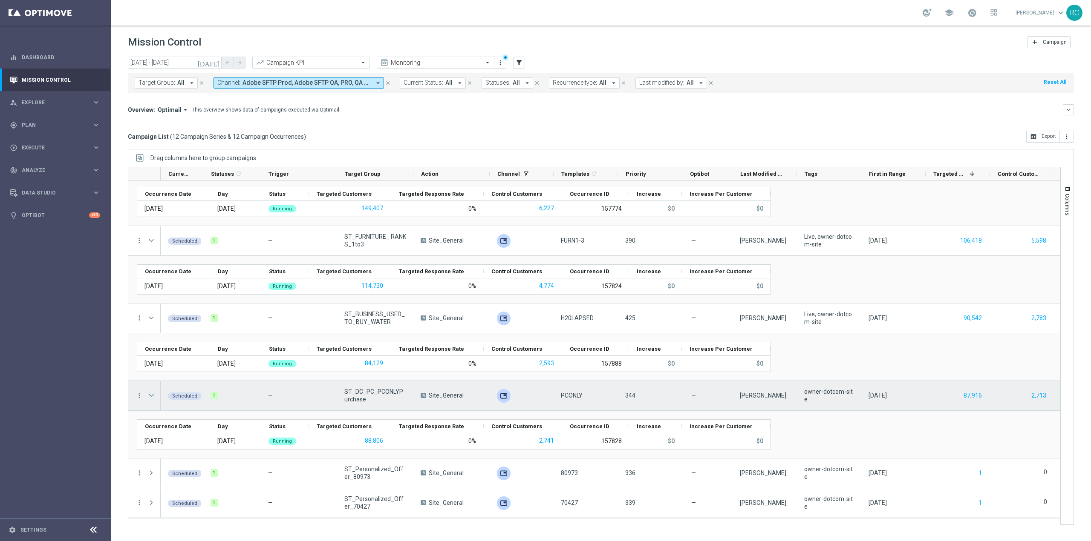
scroll to position [498, 0]
click at [151, 394] on span at bounding box center [151, 395] width 8 height 7
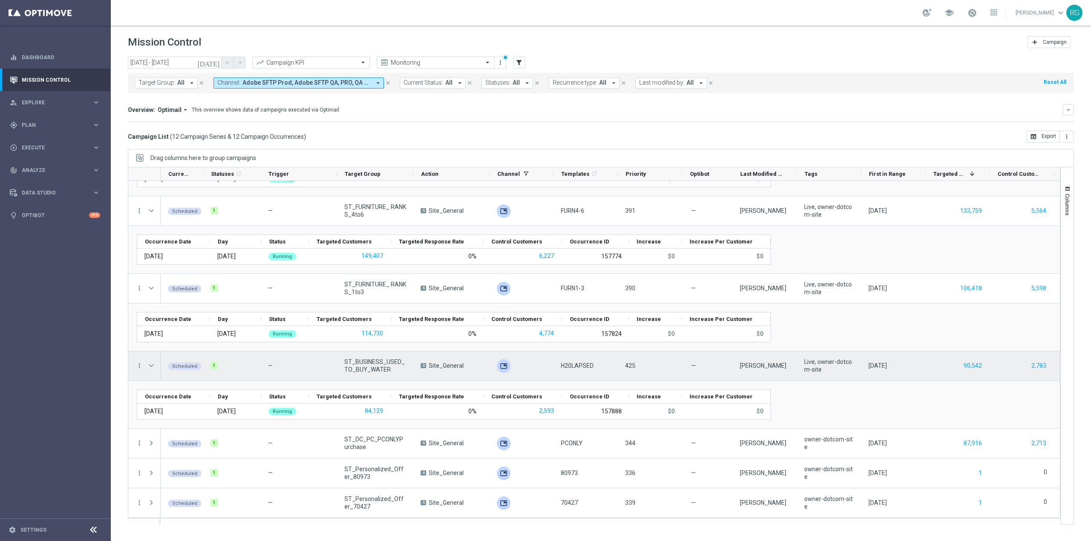
click at [150, 363] on span "Press SPACE to select this row." at bounding box center [151, 366] width 8 height 7
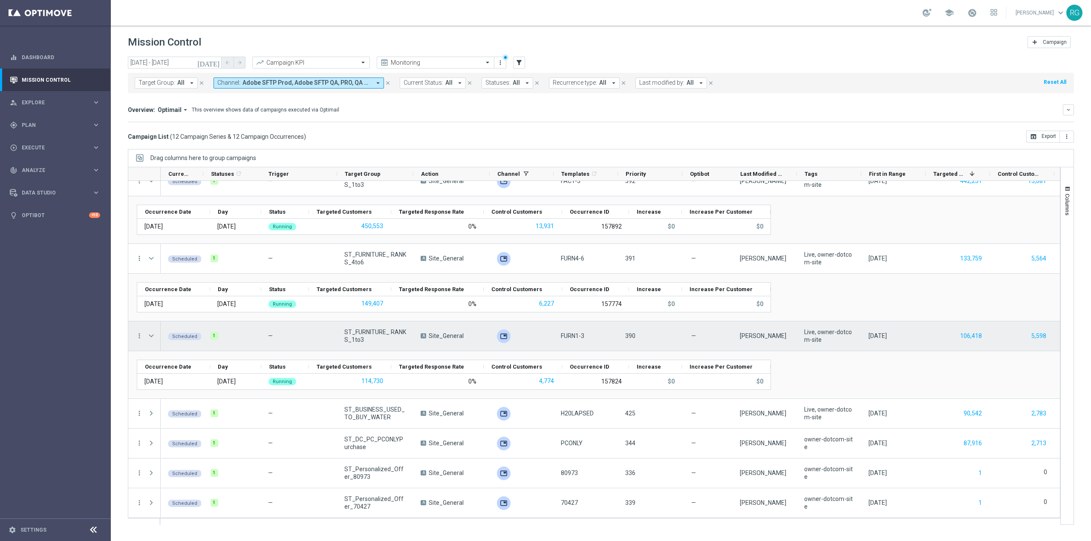
scroll to position [403, 0]
click at [152, 331] on span "Press SPACE to select this row." at bounding box center [151, 336] width 9 height 17
click at [152, 335] on span "Press SPACE to select this row." at bounding box center [151, 336] width 8 height 7
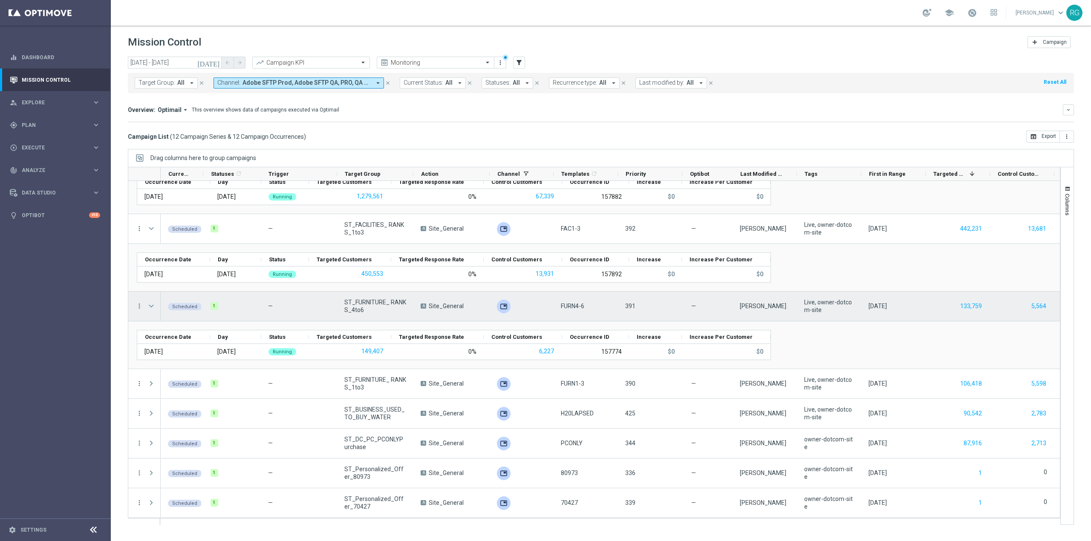
click at [152, 305] on span "Press SPACE to select this row." at bounding box center [151, 306] width 8 height 7
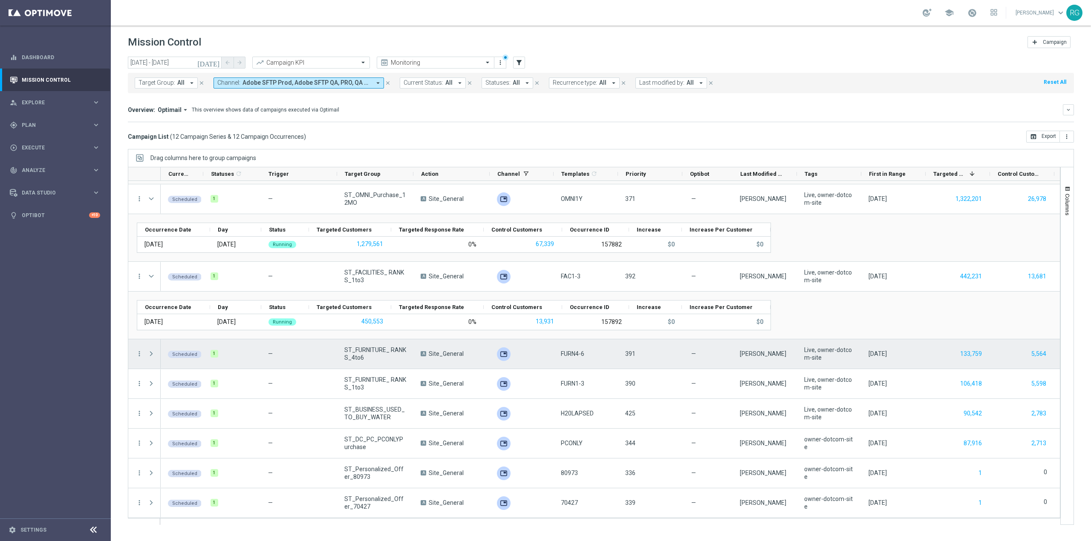
scroll to position [348, 0]
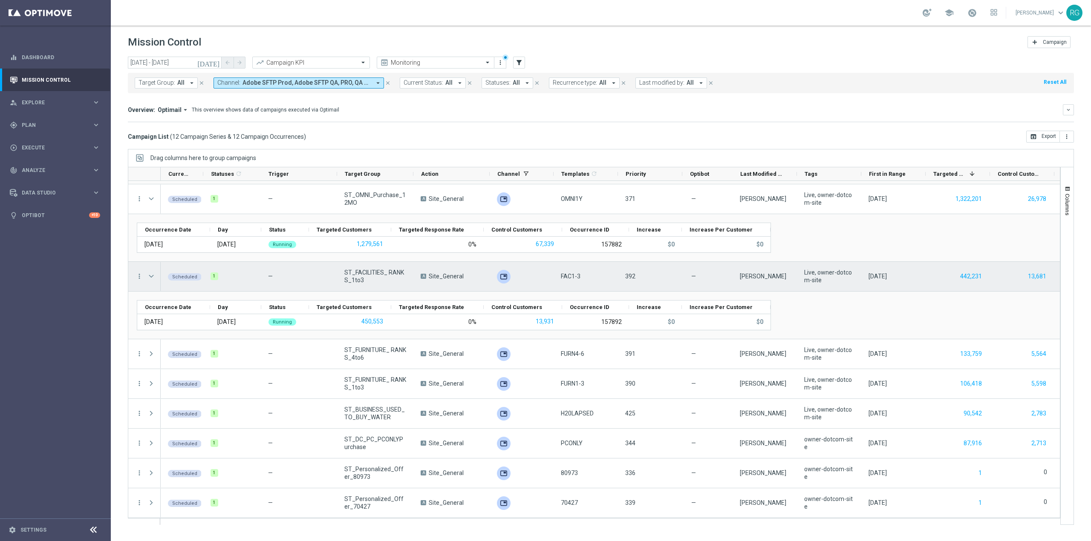
click at [152, 277] on span "Press SPACE to select this row." at bounding box center [151, 276] width 8 height 7
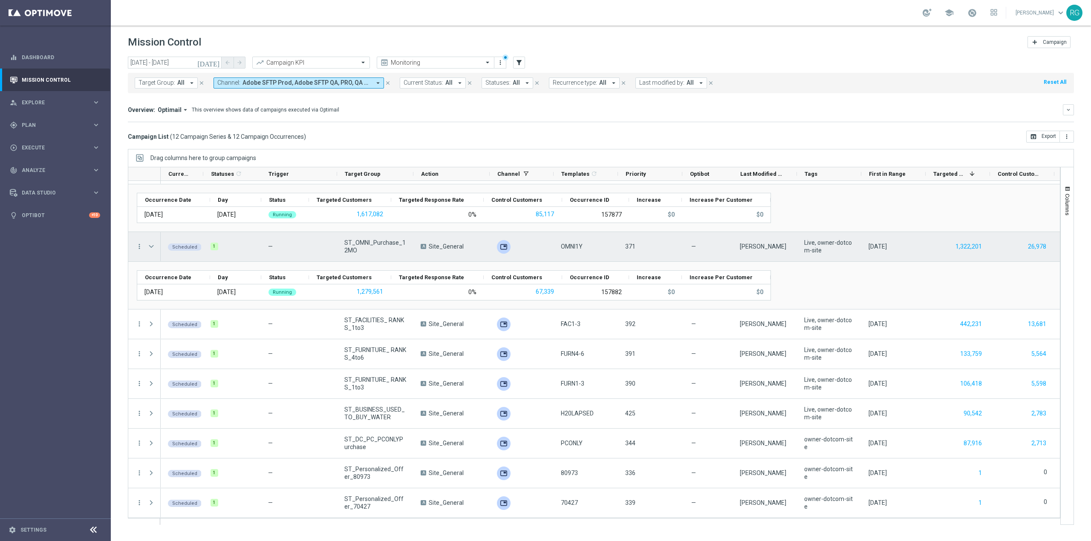
click at [152, 245] on span "Press SPACE to select this row." at bounding box center [151, 246] width 8 height 7
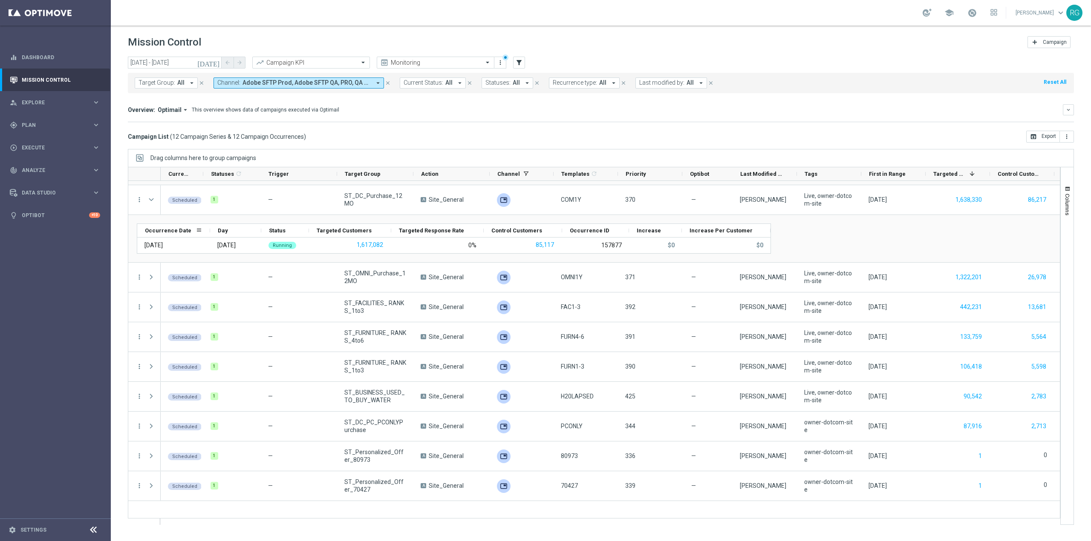
scroll to position [211, 0]
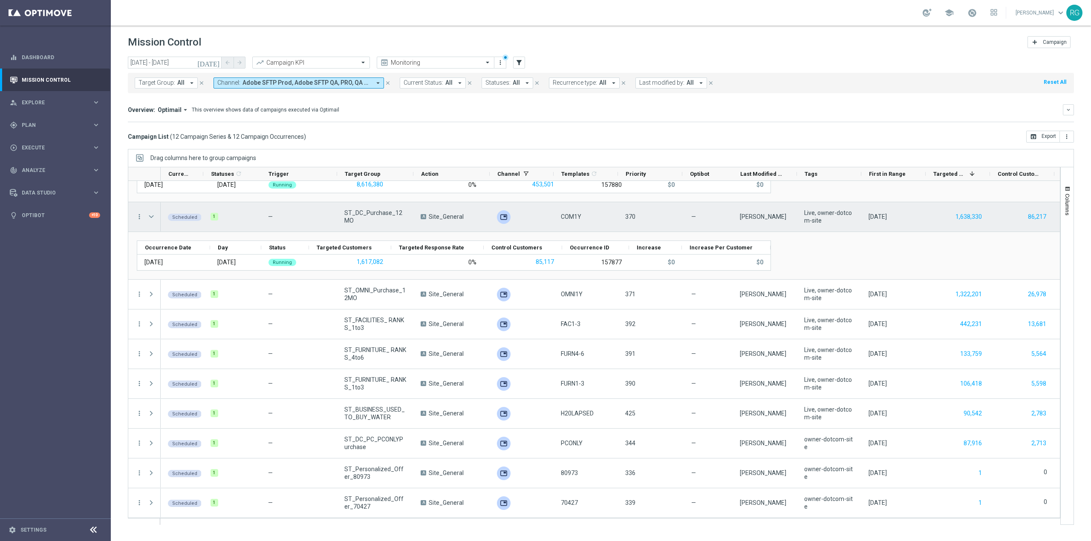
click at [153, 215] on span at bounding box center [151, 216] width 8 height 7
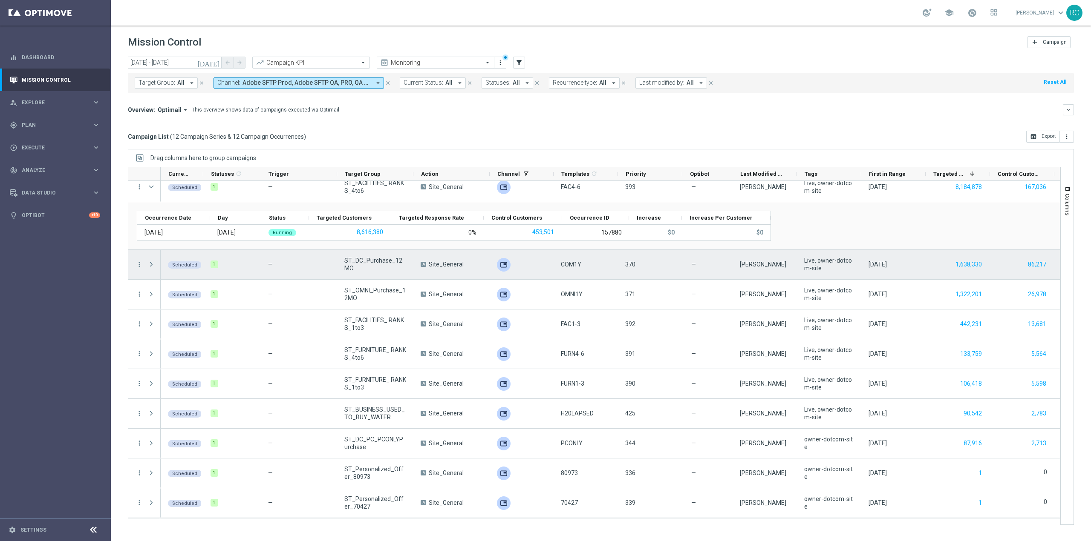
scroll to position [79, 0]
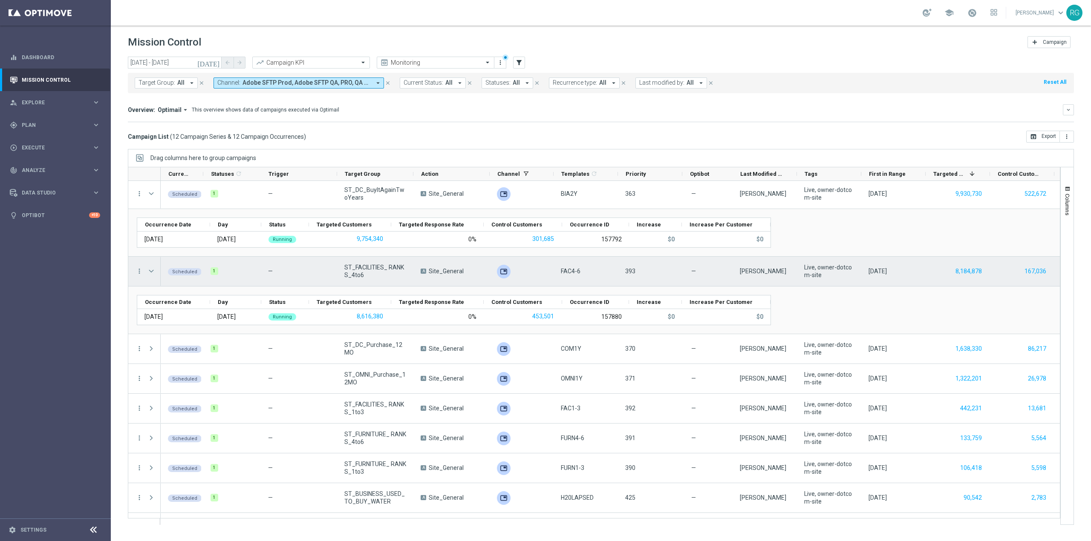
click at [152, 273] on span at bounding box center [151, 271] width 8 height 7
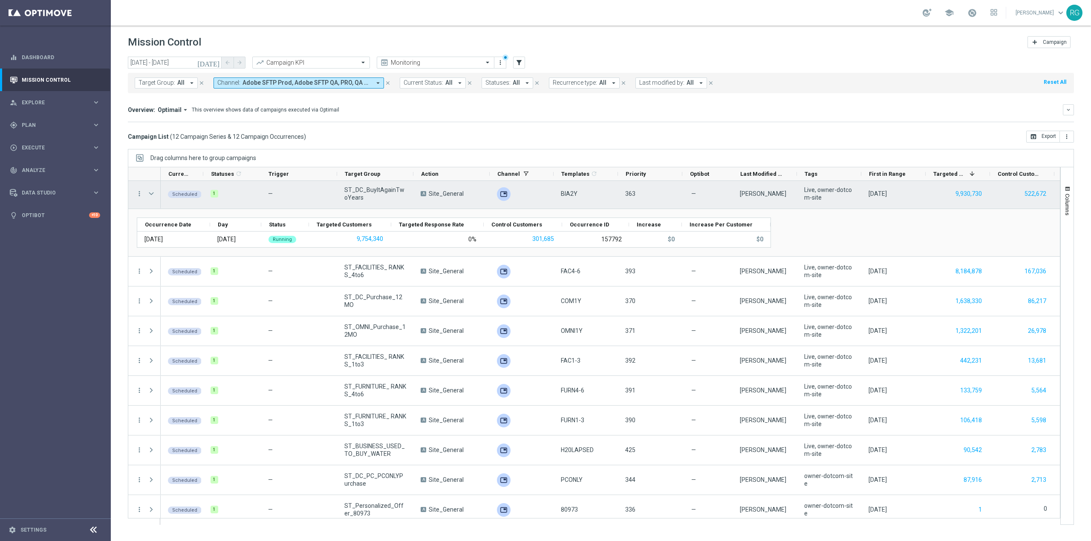
click at [149, 196] on span at bounding box center [151, 193] width 8 height 7
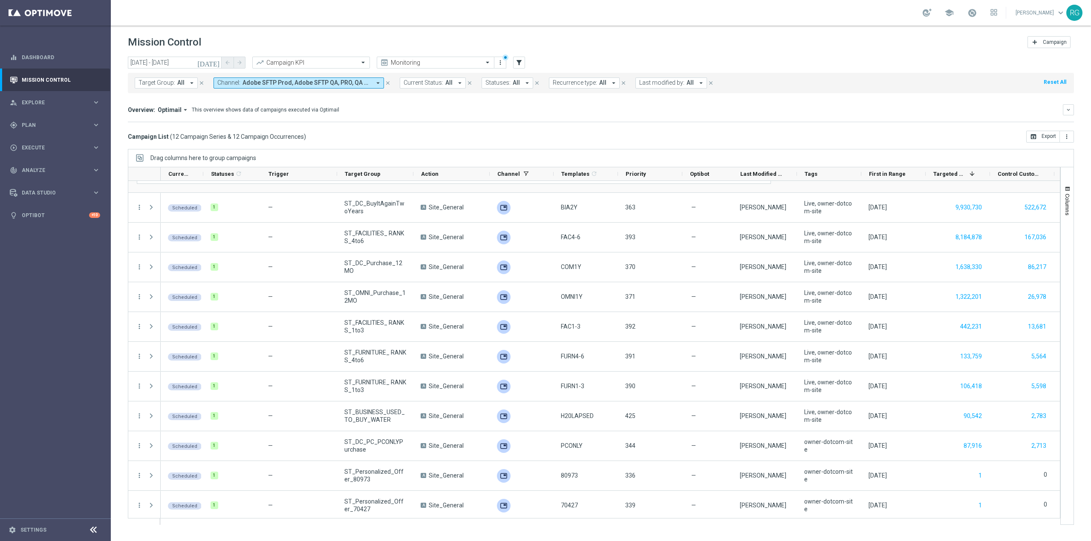
scroll to position [0, 0]
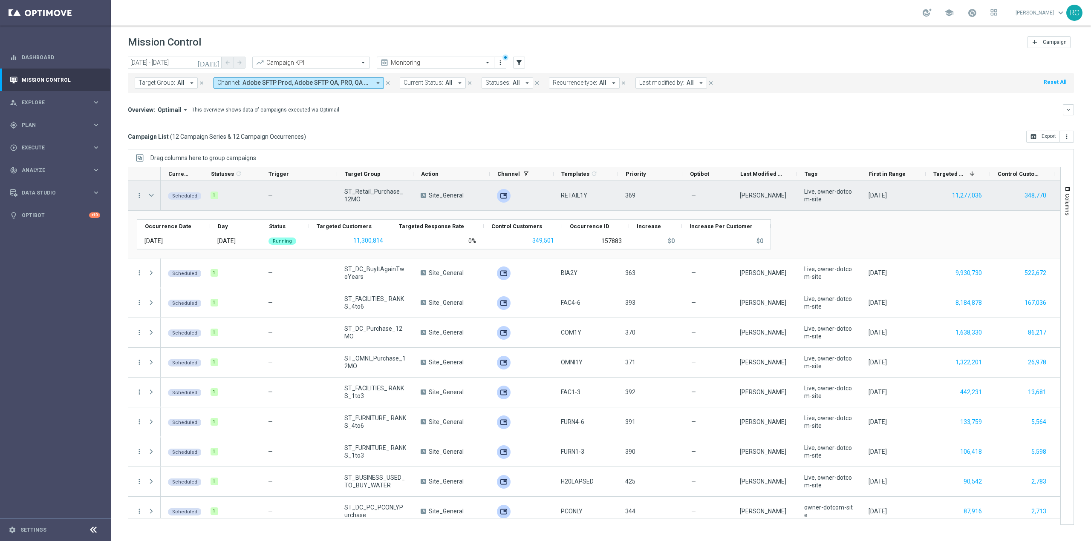
click at [154, 198] on span at bounding box center [151, 195] width 8 height 7
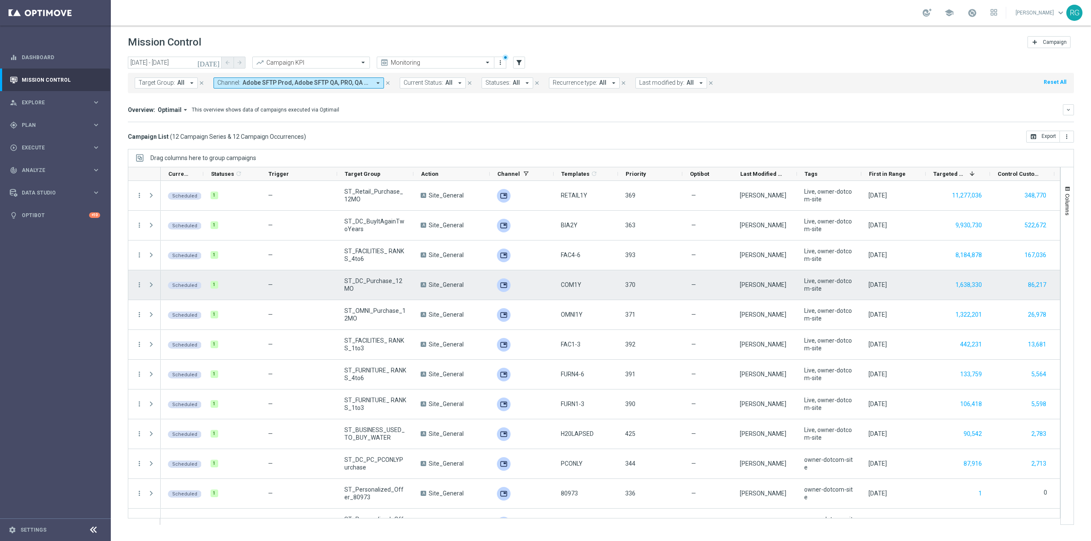
click at [153, 288] on span at bounding box center [151, 285] width 8 height 7
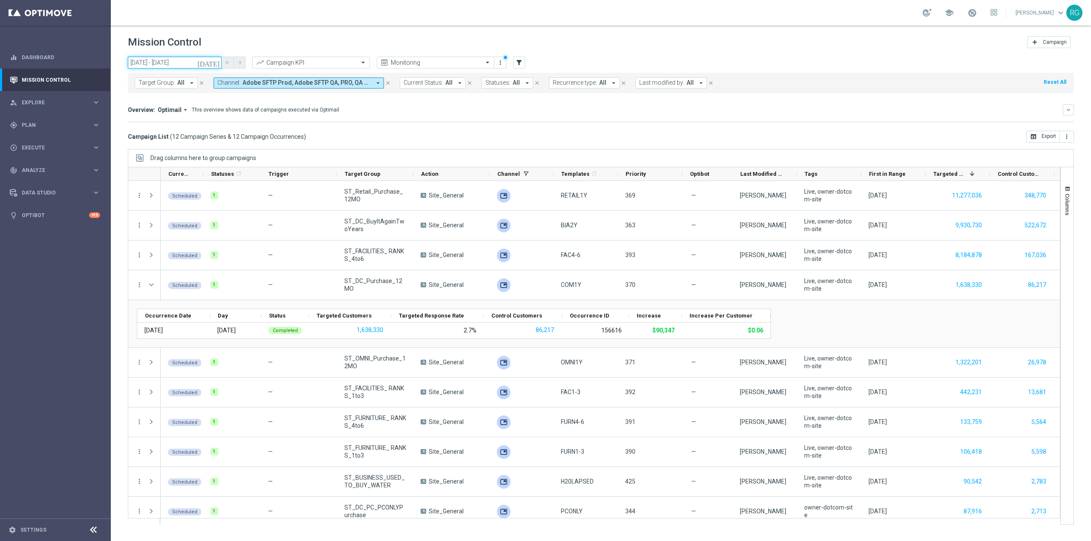
click at [175, 59] on input "07 Sep 2025 - 07 Sep 2025" at bounding box center [175, 63] width 94 height 12
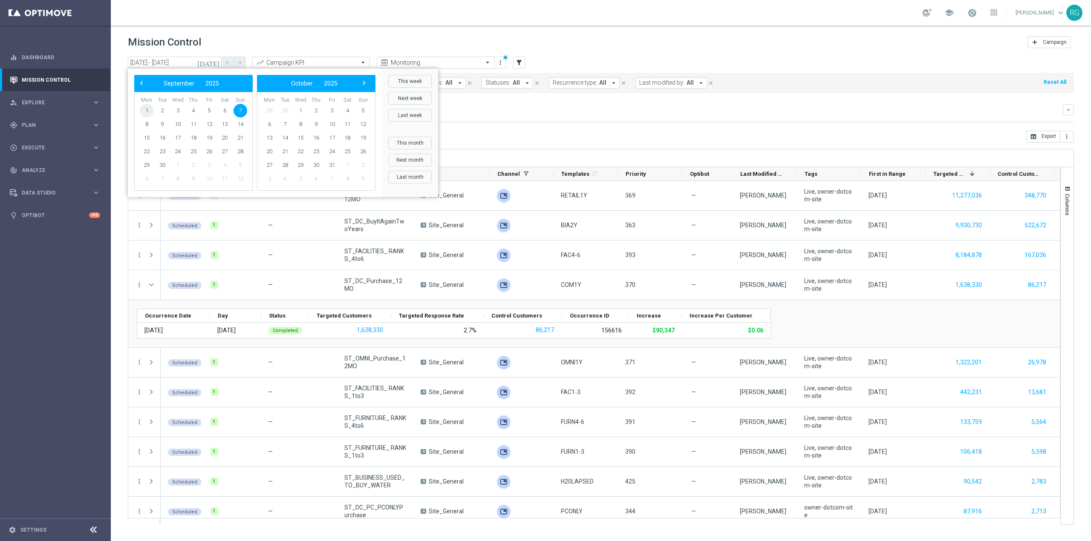
click at [146, 114] on span "1" at bounding box center [147, 111] width 14 height 14
click at [240, 112] on span "7" at bounding box center [240, 111] width 14 height 14
type input "01 Sep 2025 - 07 Sep 2025"
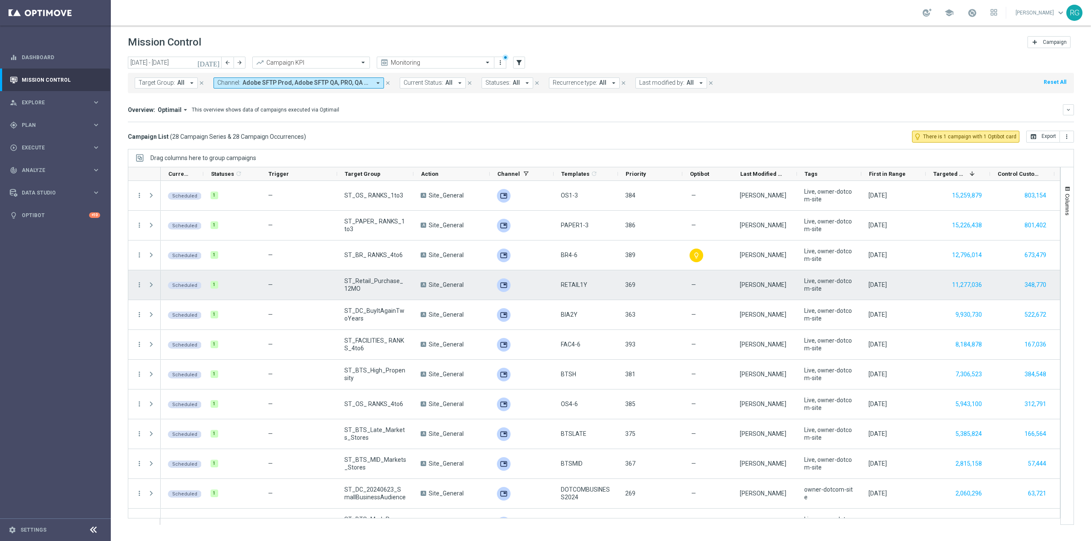
click at [149, 285] on span "Press SPACE to select this row." at bounding box center [151, 285] width 8 height 7
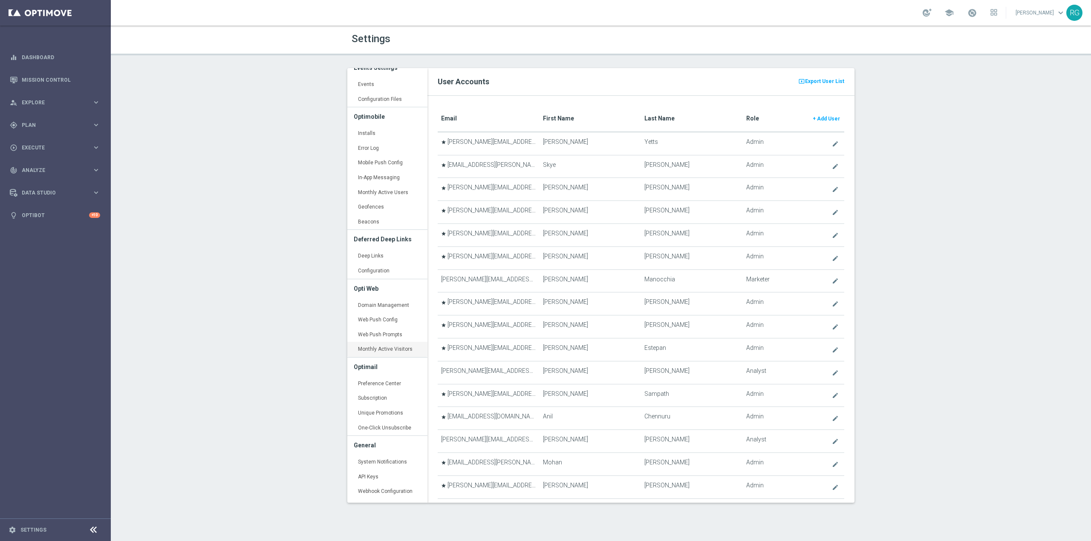
scroll to position [134, 0]
click at [378, 406] on link "API Keys keyboard_arrow_right" at bounding box center [387, 401] width 80 height 15
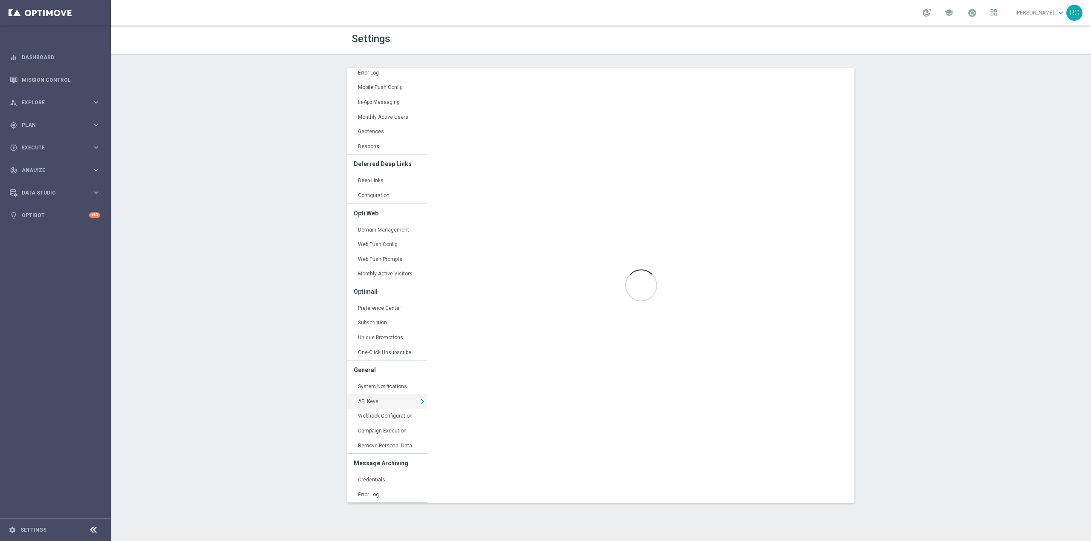
type input "https://api4.optimove.net/"
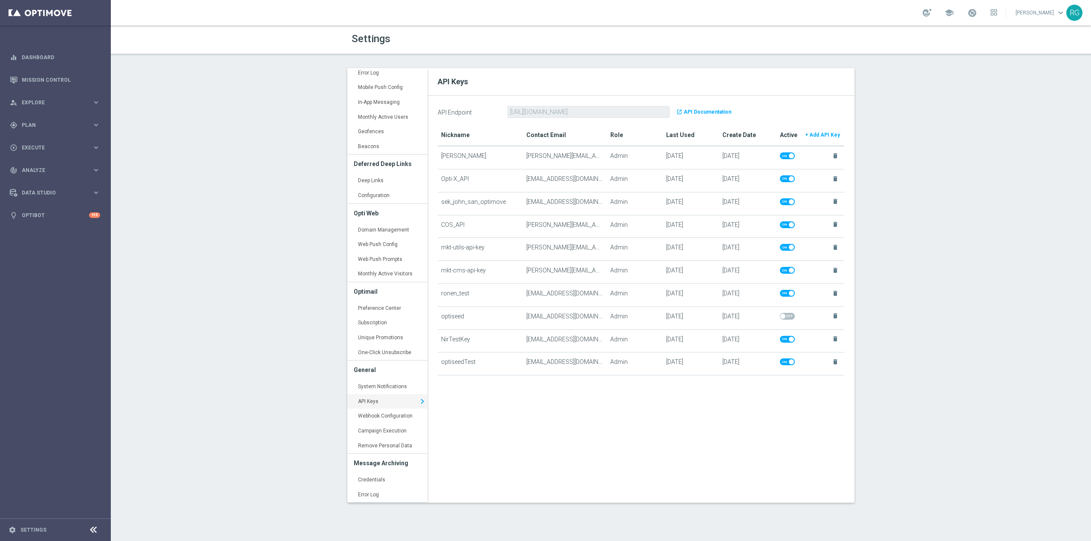
drag, startPoint x: 914, startPoint y: 139, endPoint x: 918, endPoint y: 128, distance: 12.0
click at [916, 136] on div "Settings Manage Users User Accounts keyboard_arrow_right Role Permissions keybo…" at bounding box center [601, 284] width 980 height 516
